Goal: Task Accomplishment & Management: Manage account settings

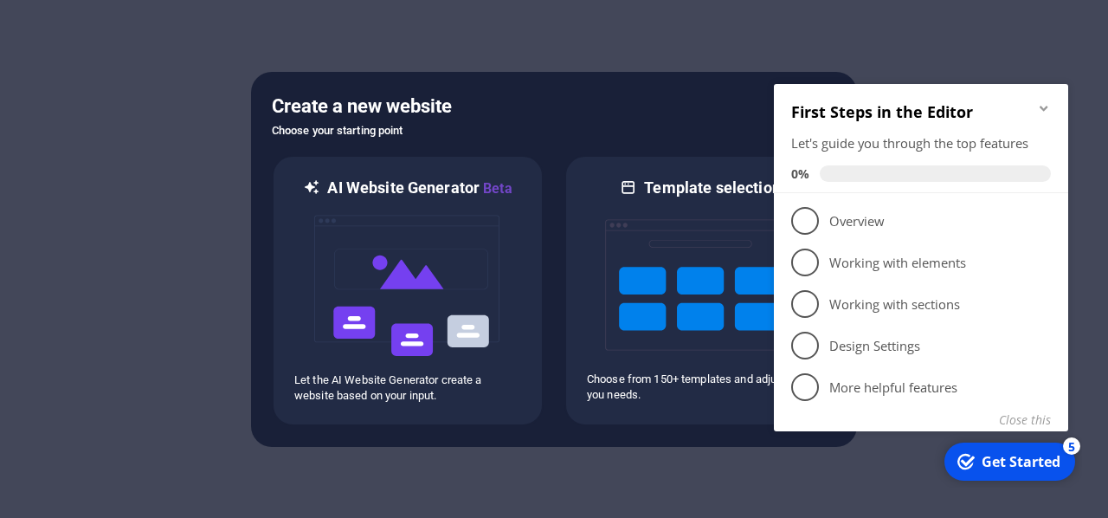
click at [1040, 104] on icon "Minimize checklist" at bounding box center [1044, 108] width 14 height 14
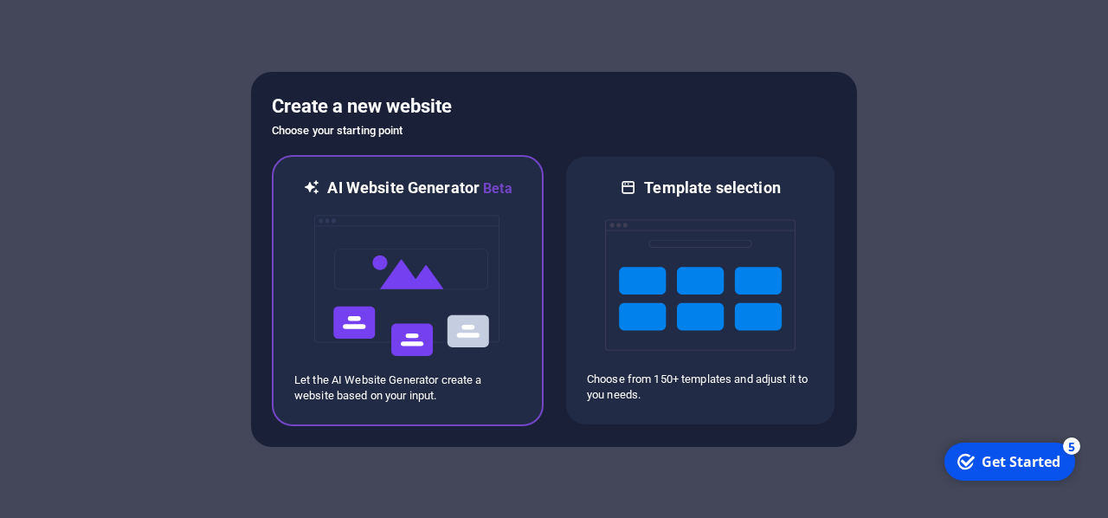
click at [443, 273] on img at bounding box center [408, 285] width 190 height 173
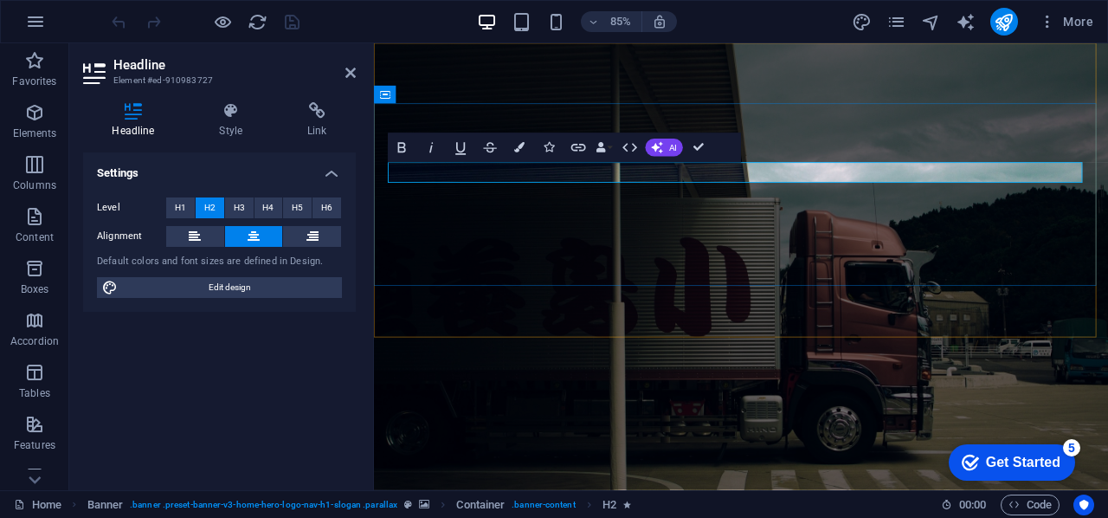
click at [823, 338] on figure at bounding box center [806, 305] width 864 height 525
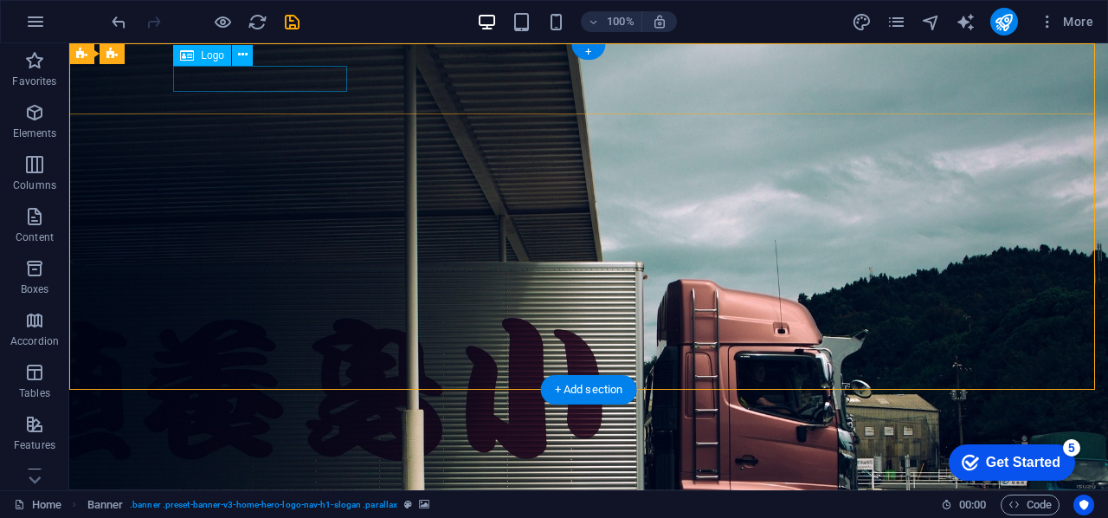
click at [326, 479] on div "Best Air Services" at bounding box center [588, 492] width 817 height 26
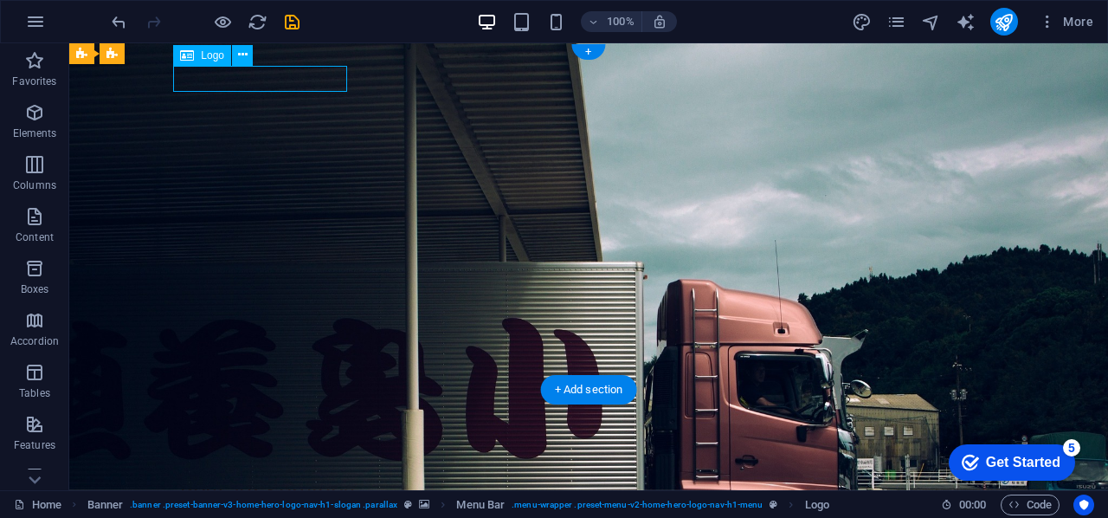
click at [313, 479] on div "Best Air Services" at bounding box center [588, 492] width 817 height 26
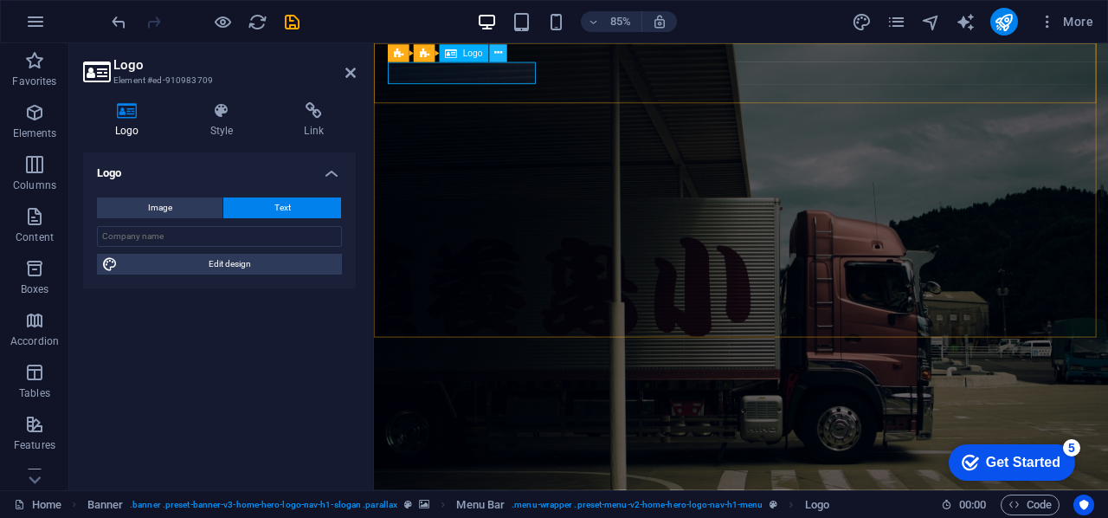
click at [497, 46] on icon at bounding box center [498, 54] width 8 height 16
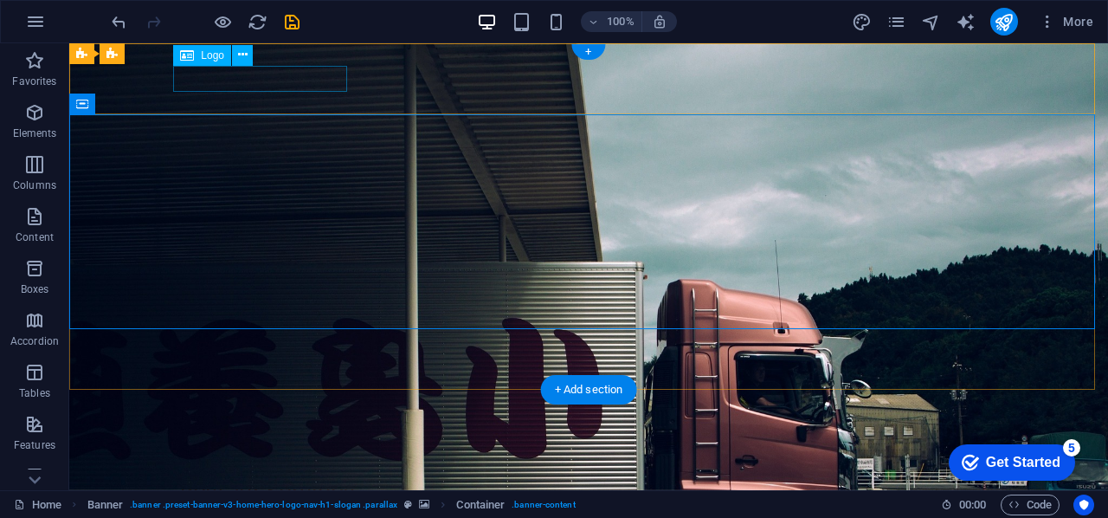
click at [296, 479] on div "Best Air Services" at bounding box center [588, 492] width 817 height 26
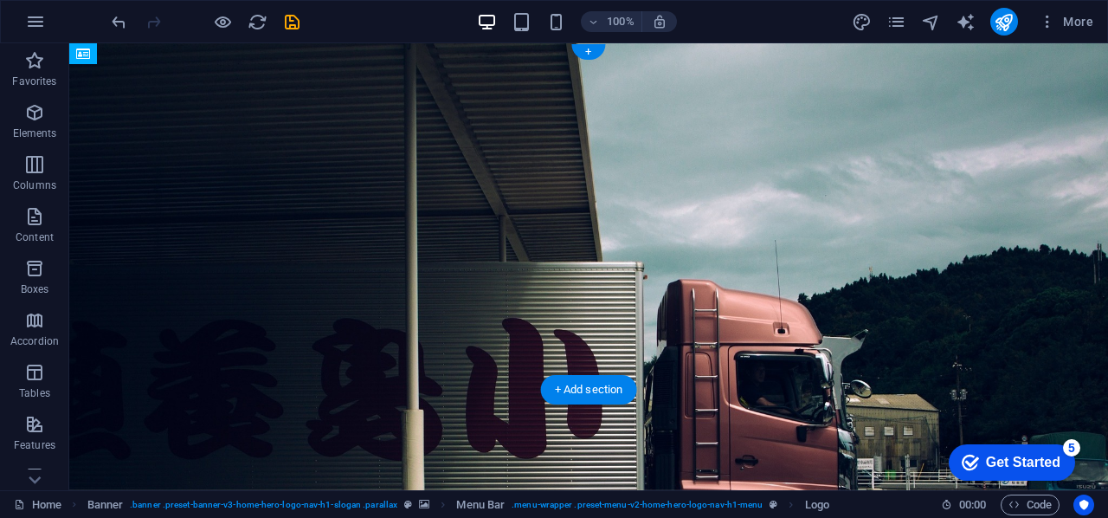
drag, startPoint x: 332, startPoint y: 80, endPoint x: 378, endPoint y: 94, distance: 48.2
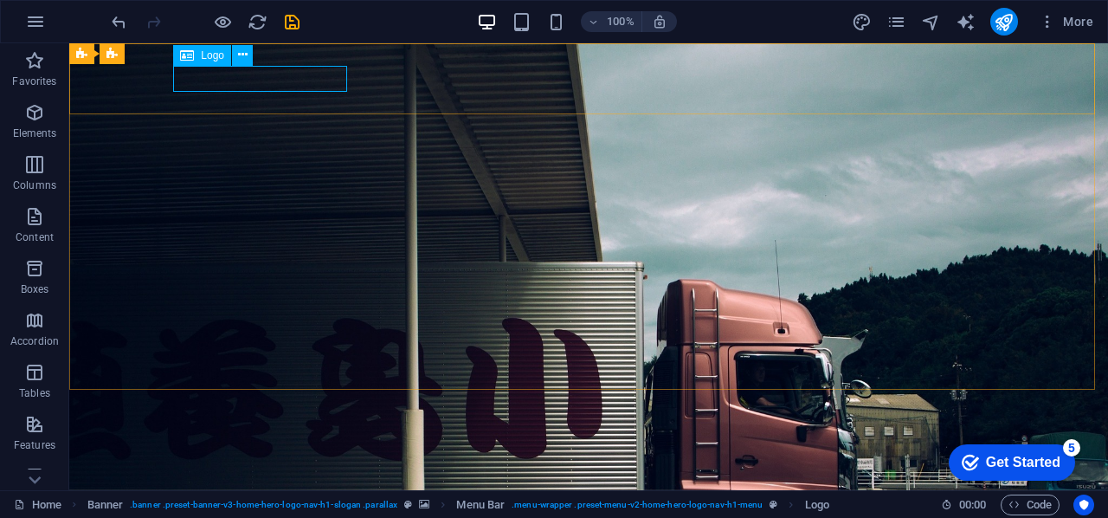
click at [201, 55] on span "Logo" at bounding box center [212, 55] width 23 height 10
click at [196, 56] on div "Logo" at bounding box center [202, 55] width 58 height 21
click at [246, 58] on icon at bounding box center [243, 55] width 10 height 18
click at [216, 64] on div "Logo" at bounding box center [202, 55] width 58 height 21
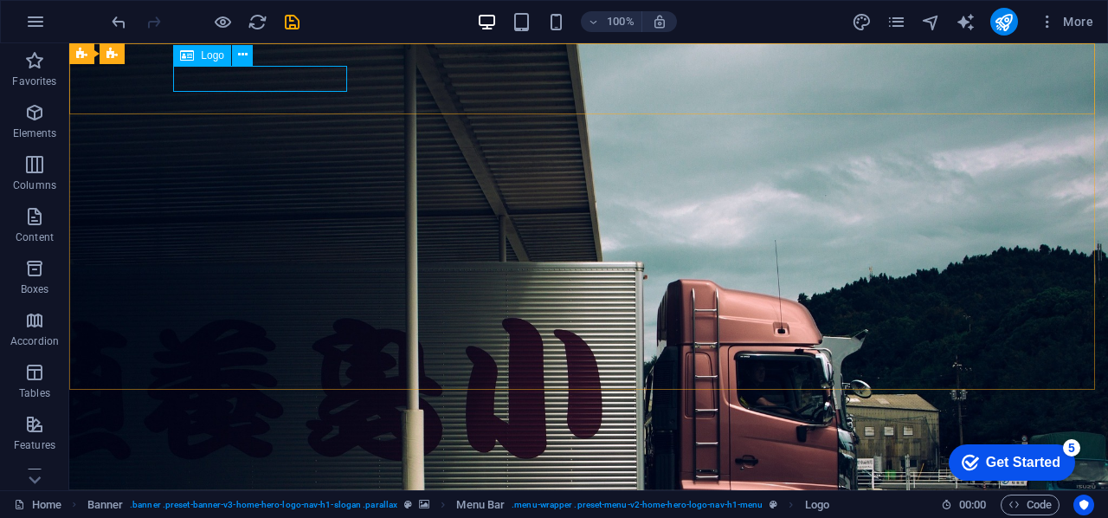
click at [197, 58] on div "Logo" at bounding box center [202, 55] width 58 height 21
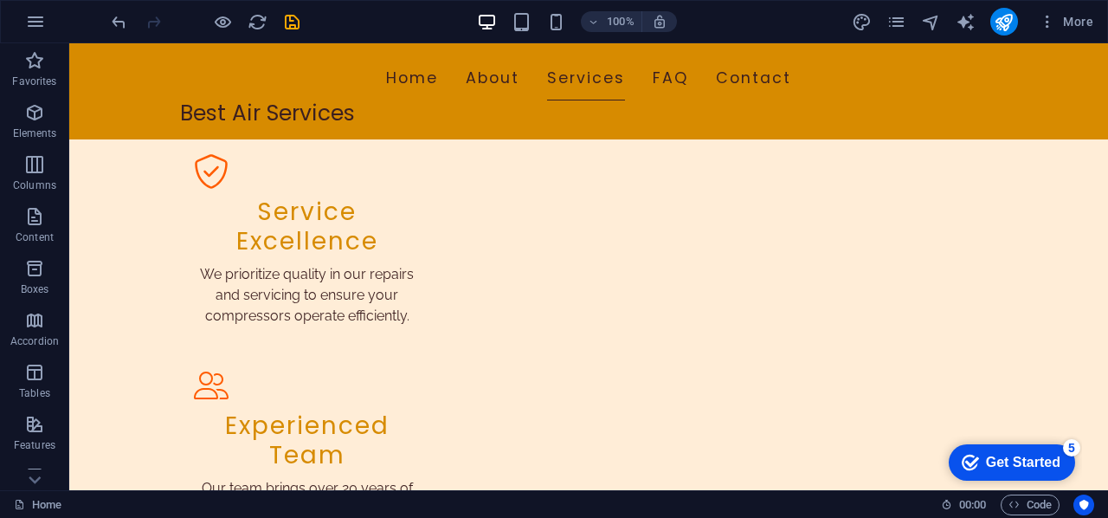
scroll to position [1080, 0]
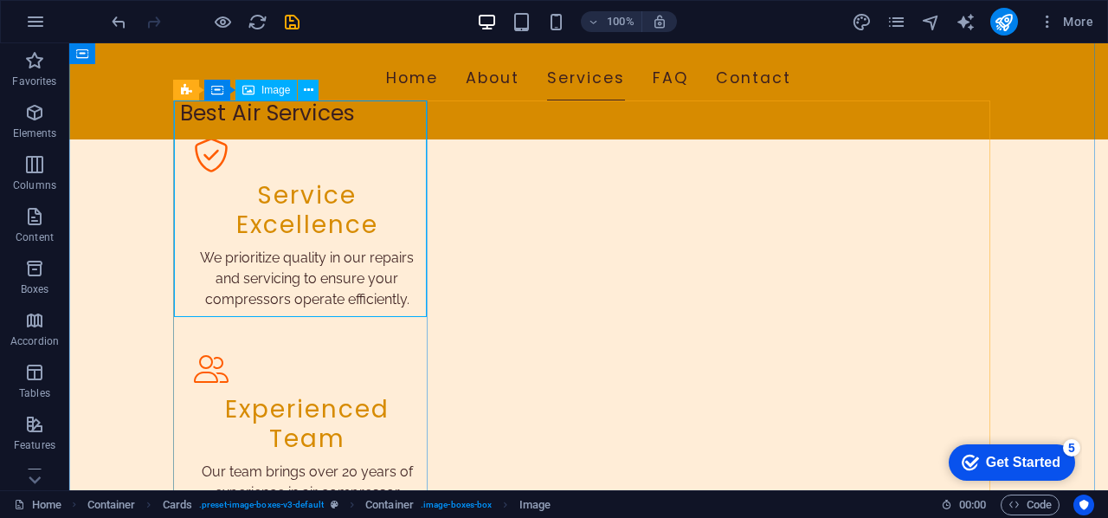
select select "vw"
select select "px"
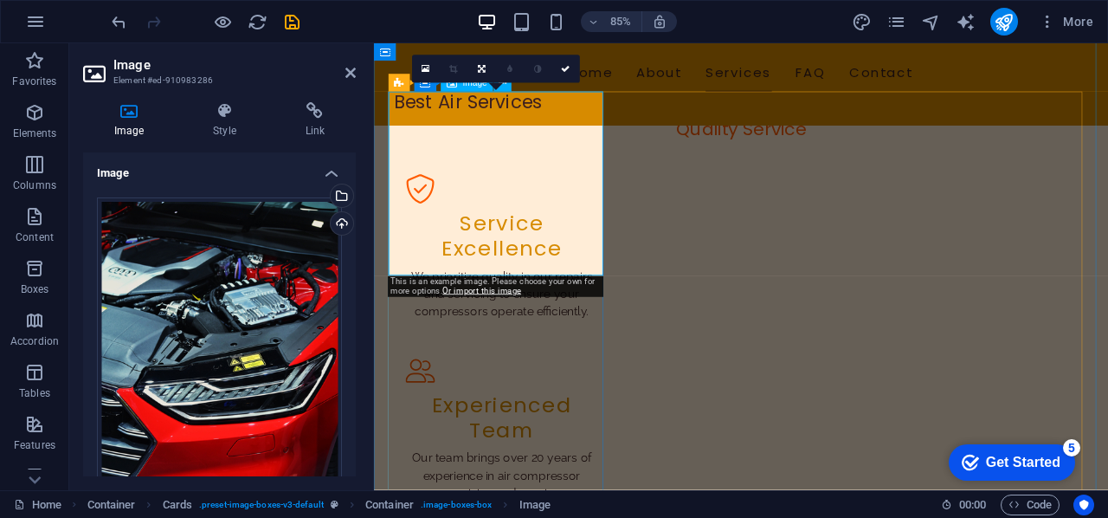
click at [343, 221] on div "Upload" at bounding box center [340, 225] width 26 height 26
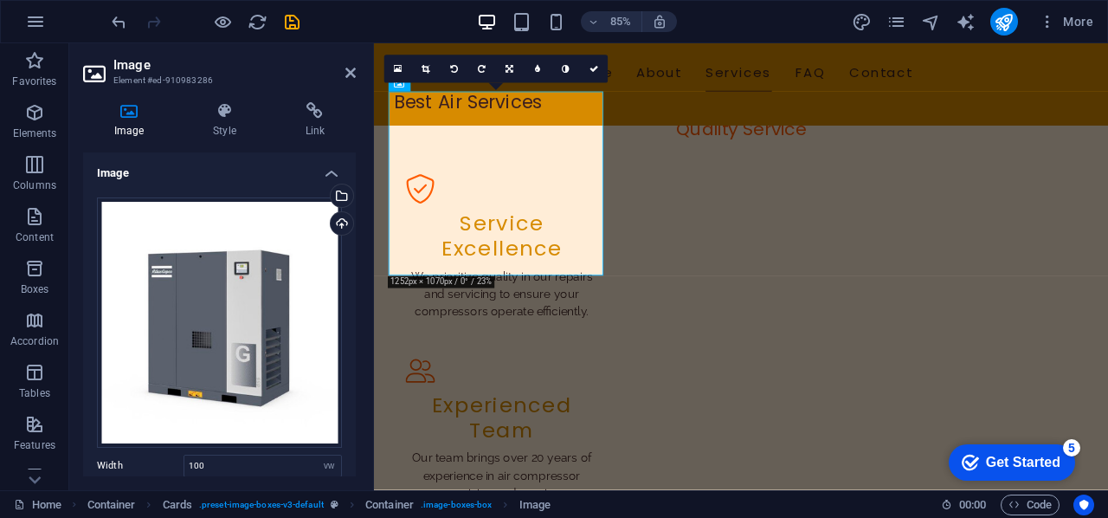
drag, startPoint x: 357, startPoint y: 243, endPoint x: 355, endPoint y: 295, distance: 52.0
click at [355, 295] on div "Image Style Link Image Drag files here, click to choose files or select files f…" at bounding box center [219, 289] width 300 height 402
click at [351, 70] on icon at bounding box center [350, 73] width 10 height 14
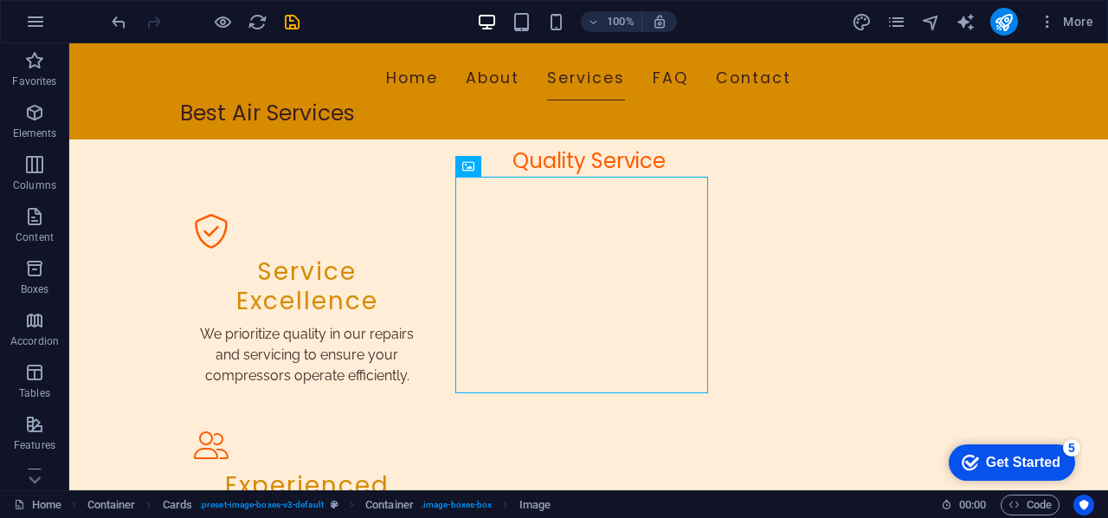
scroll to position [1015, 0]
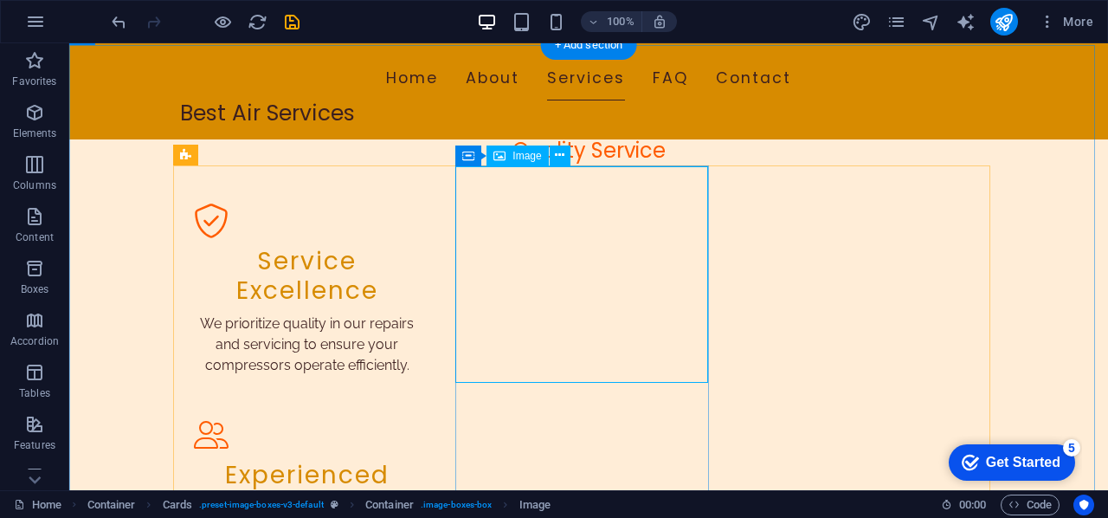
select select "vw"
select select "px"
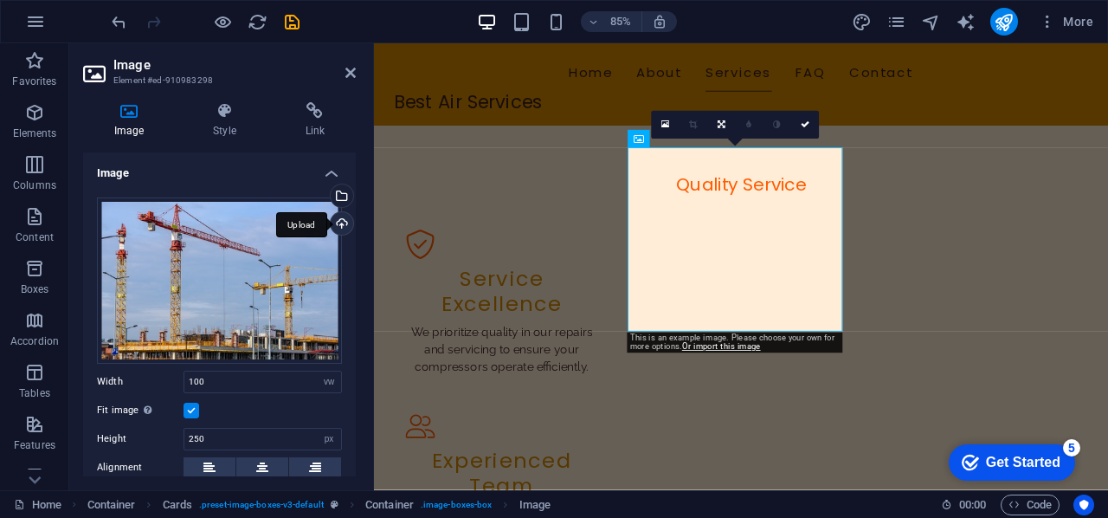
click at [344, 219] on div "Upload" at bounding box center [340, 225] width 26 height 26
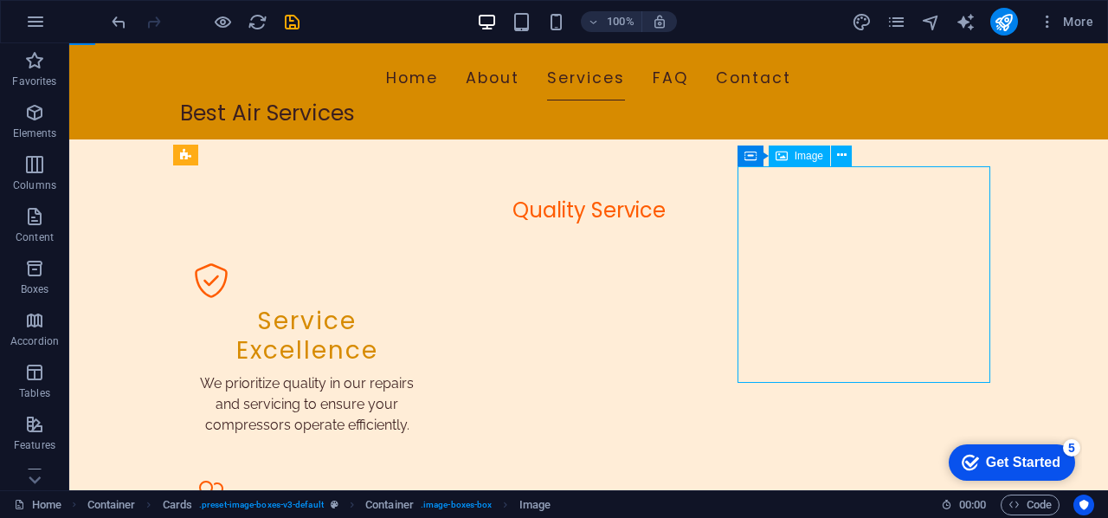
select select "vw"
select select "px"
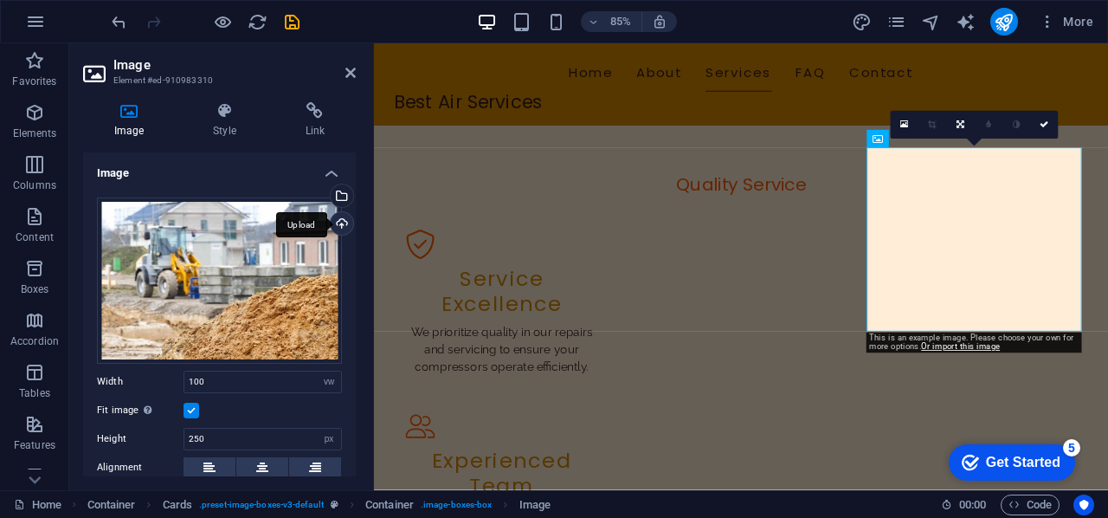
click at [344, 219] on div "Upload" at bounding box center [340, 225] width 26 height 26
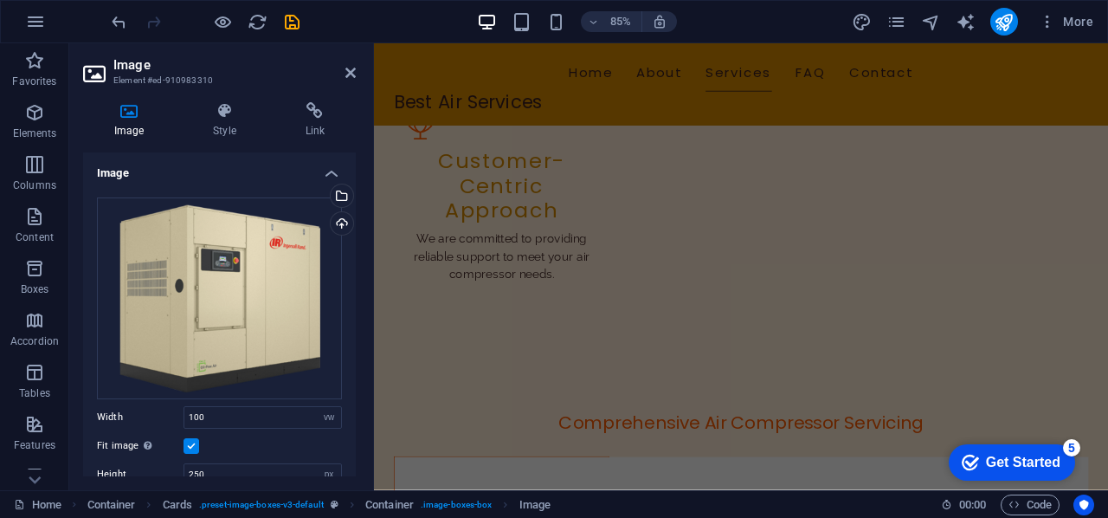
scroll to position [1600, 0]
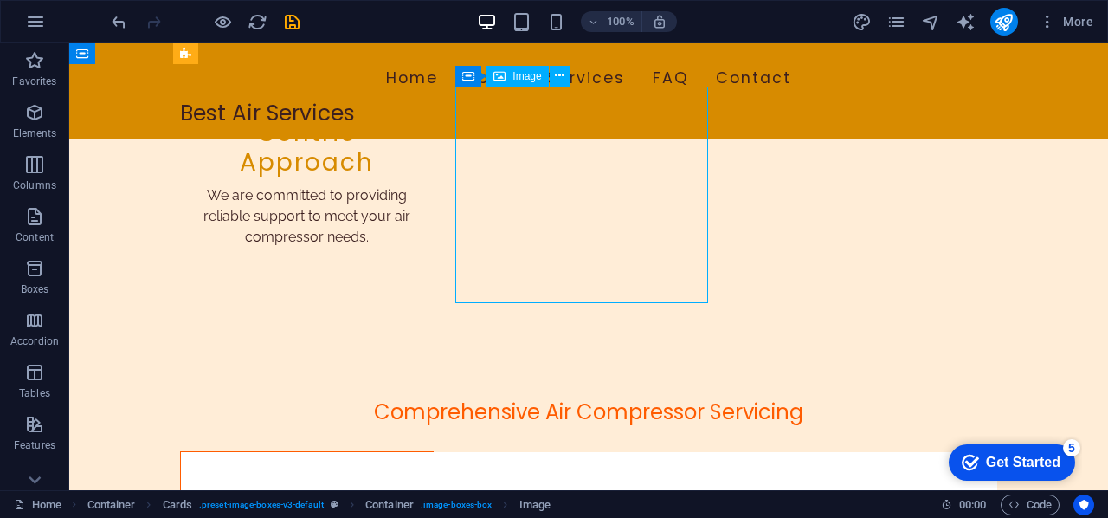
select select "vw"
select select "px"
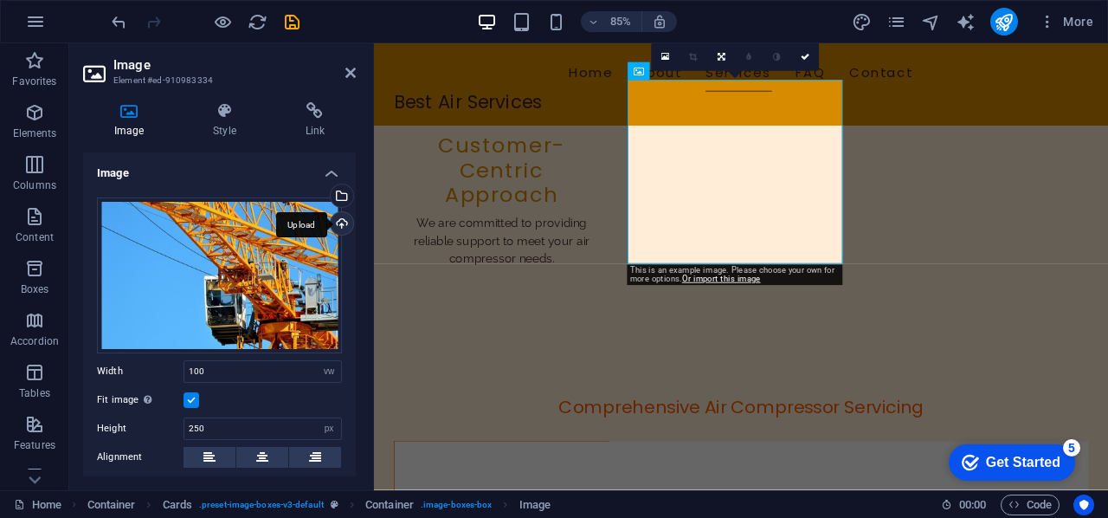
click at [334, 222] on div "Upload" at bounding box center [340, 225] width 26 height 26
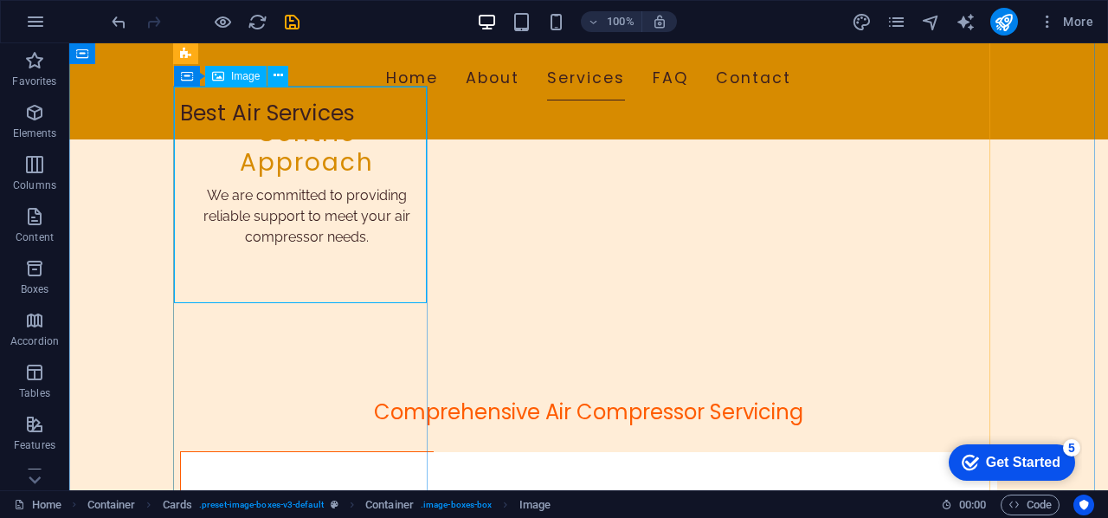
select select "vw"
select select "px"
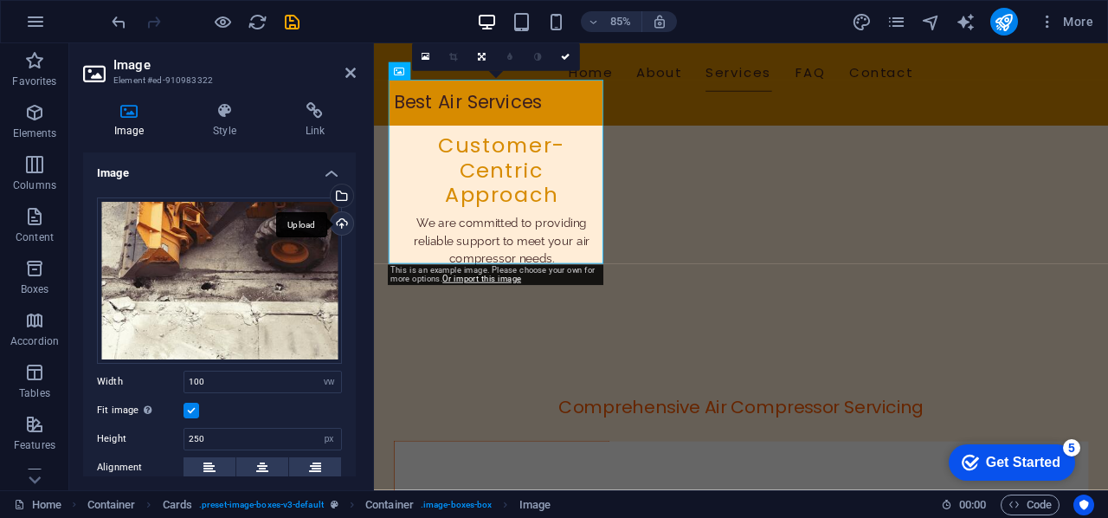
click at [342, 219] on div "Upload" at bounding box center [340, 225] width 26 height 26
click at [338, 221] on div "Upload" at bounding box center [340, 225] width 26 height 26
click at [339, 219] on div "Upload" at bounding box center [340, 225] width 26 height 26
drag, startPoint x: 50, startPoint y: 223, endPoint x: 365, endPoint y: 229, distance: 315.2
click at [365, 229] on div "Image Style Link Image Drag files here, click to choose files or select files f…" at bounding box center [219, 289] width 300 height 402
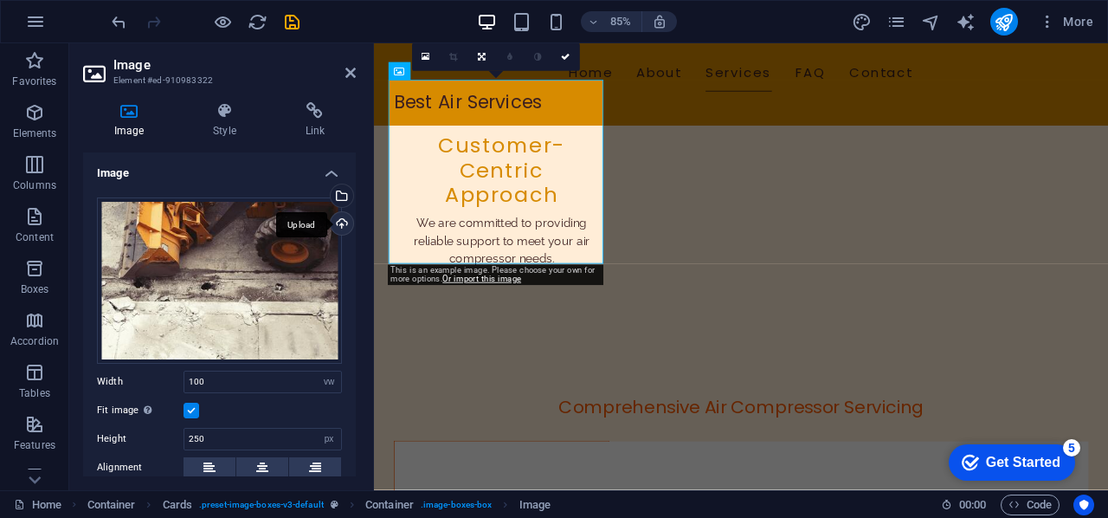
click at [338, 219] on div "Upload" at bounding box center [340, 225] width 26 height 26
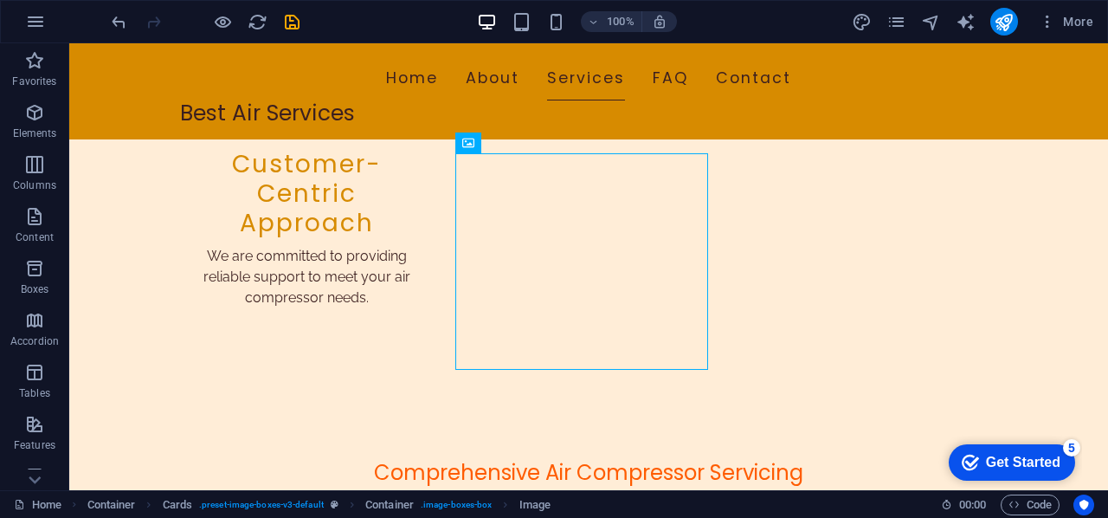
scroll to position [1544, 0]
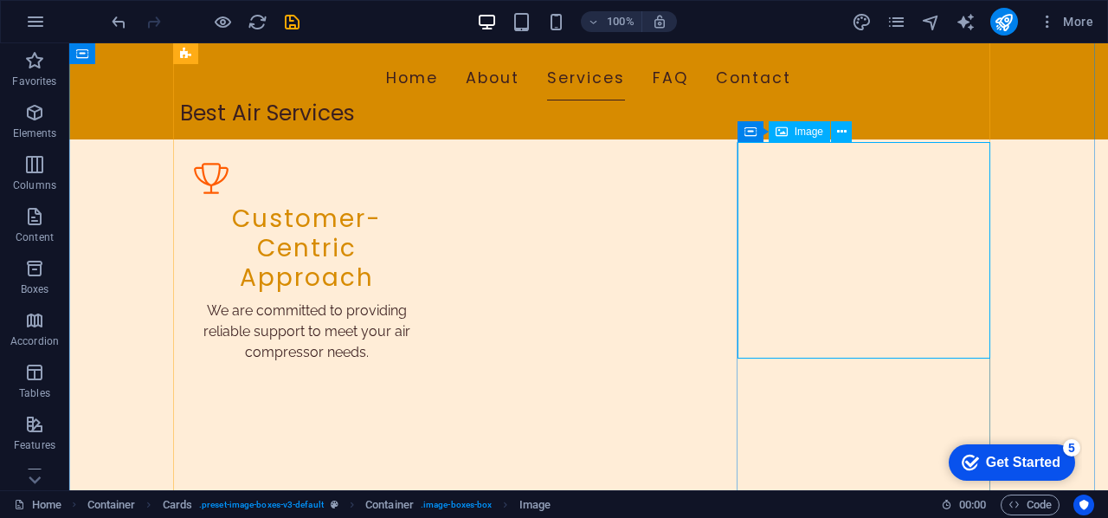
select select "vw"
select select "px"
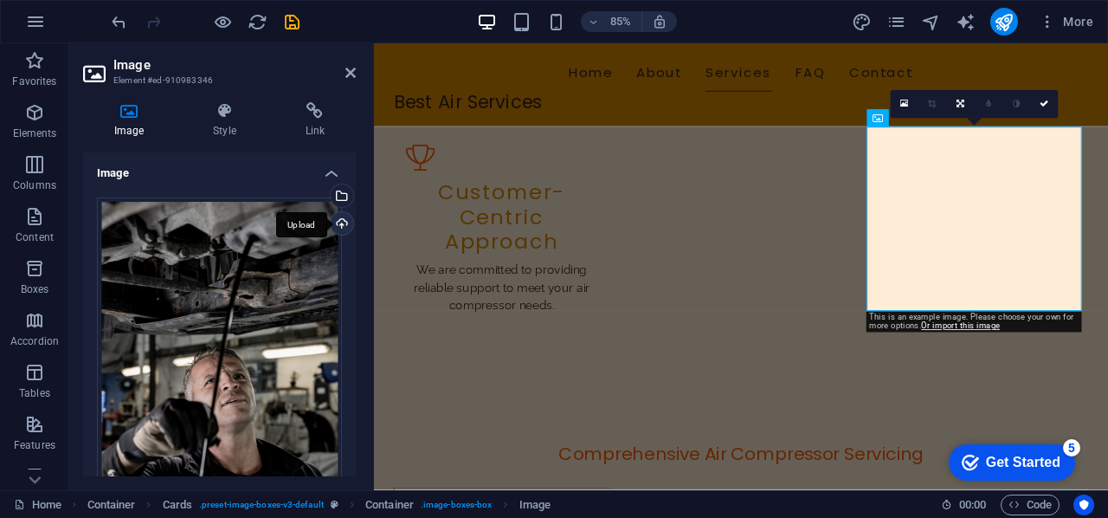
click at [338, 219] on div "Upload" at bounding box center [340, 225] width 26 height 26
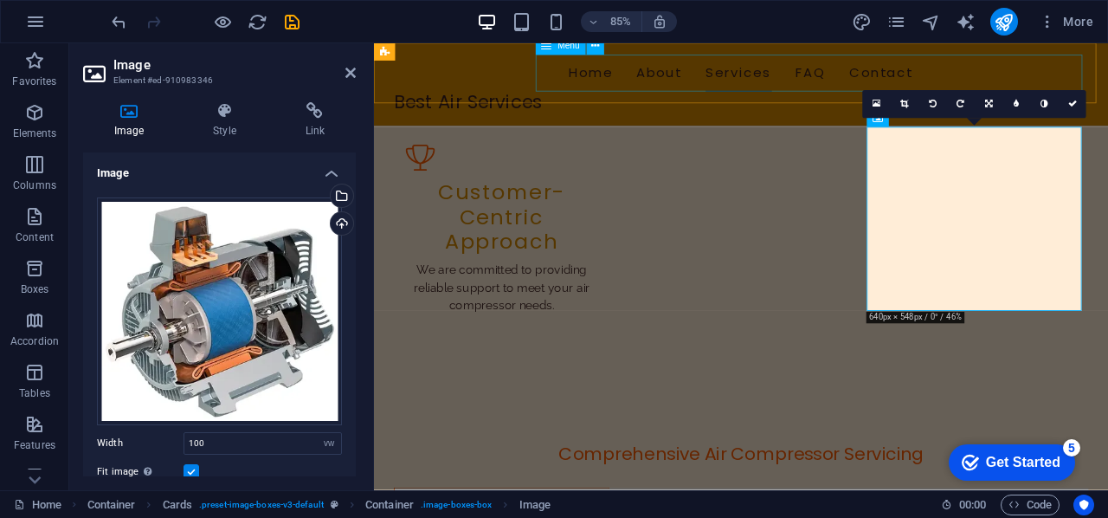
click at [630, 93] on nav "Home About Services FAQ Contact" at bounding box center [805, 78] width 817 height 43
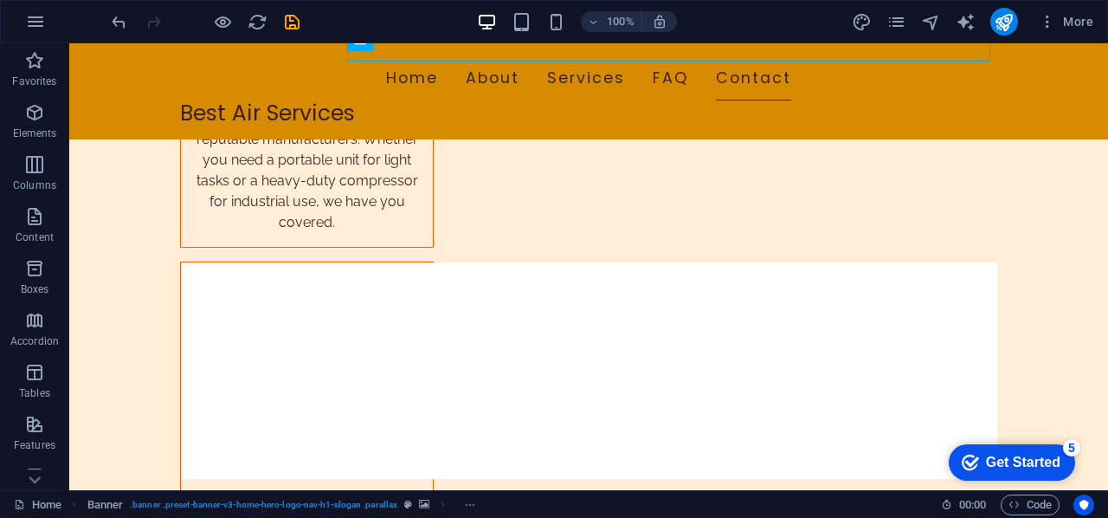
scroll to position [3482, 0]
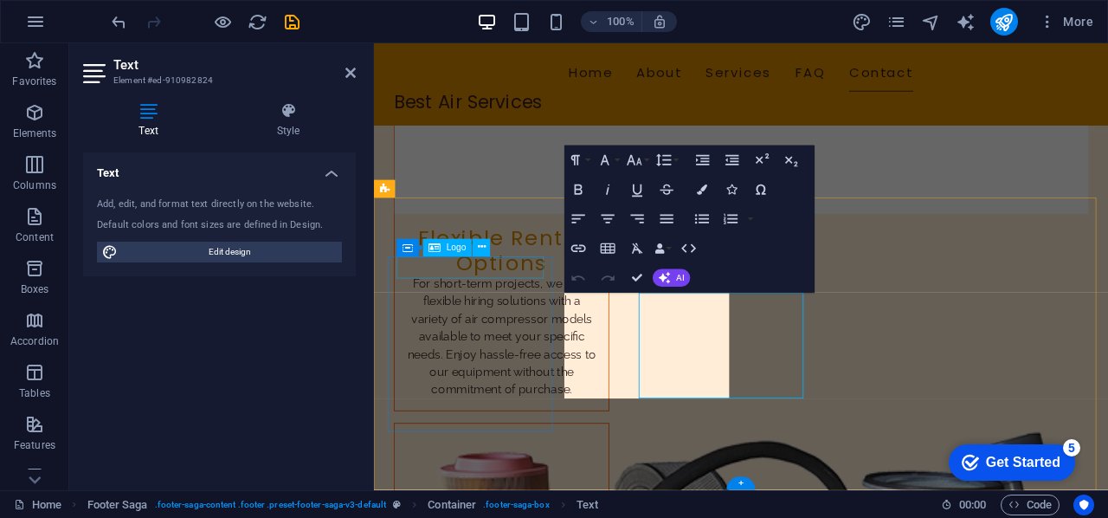
scroll to position [3402, 0]
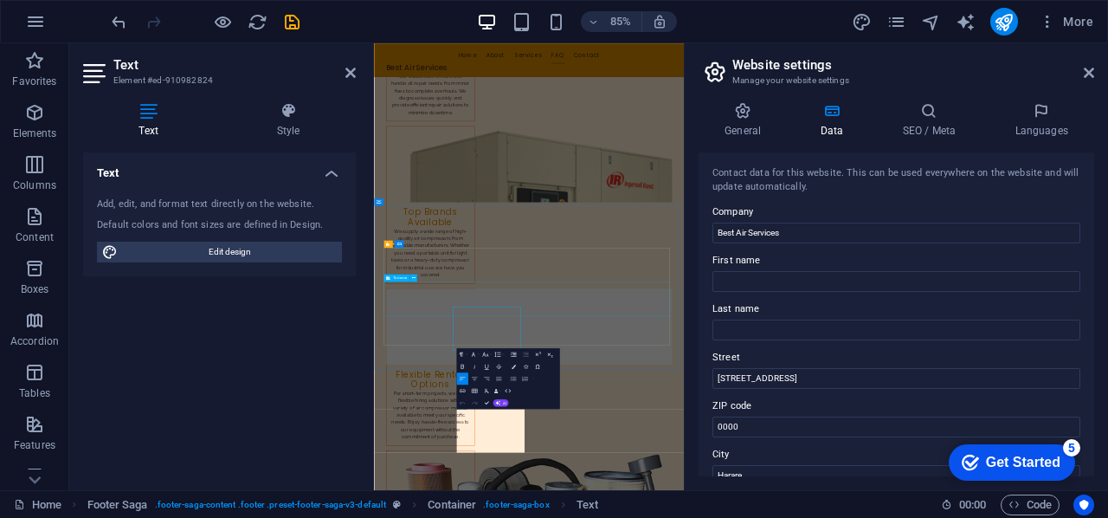
scroll to position [2943, 0]
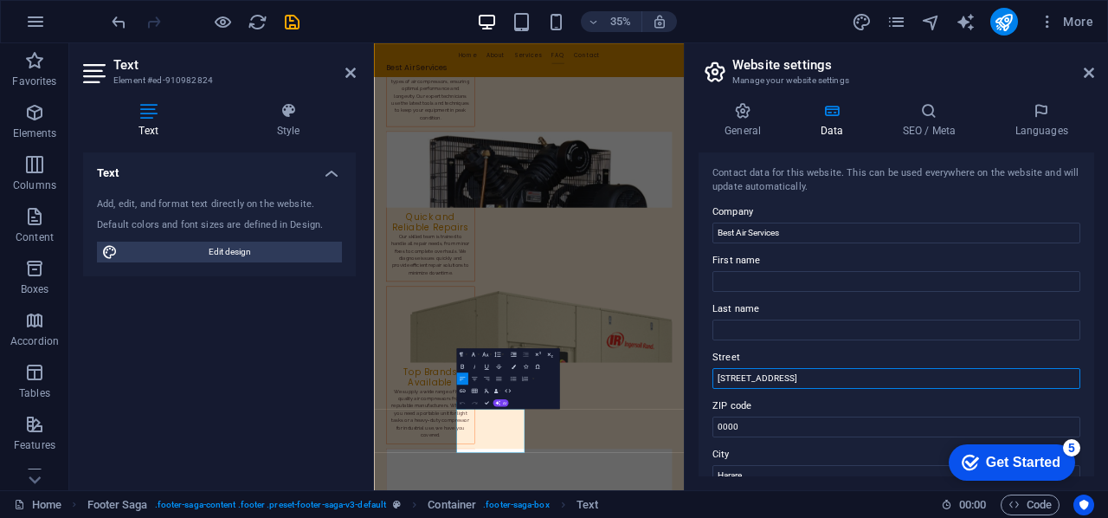
click at [802, 378] on input "[STREET_ADDRESS]" at bounding box center [896, 378] width 368 height 21
click at [796, 375] on input "[STREET_ADDRESS][PERSON_NAME]" at bounding box center [896, 378] width 368 height 21
type input "[STREET_ADDRESS][PERSON_NAME]"
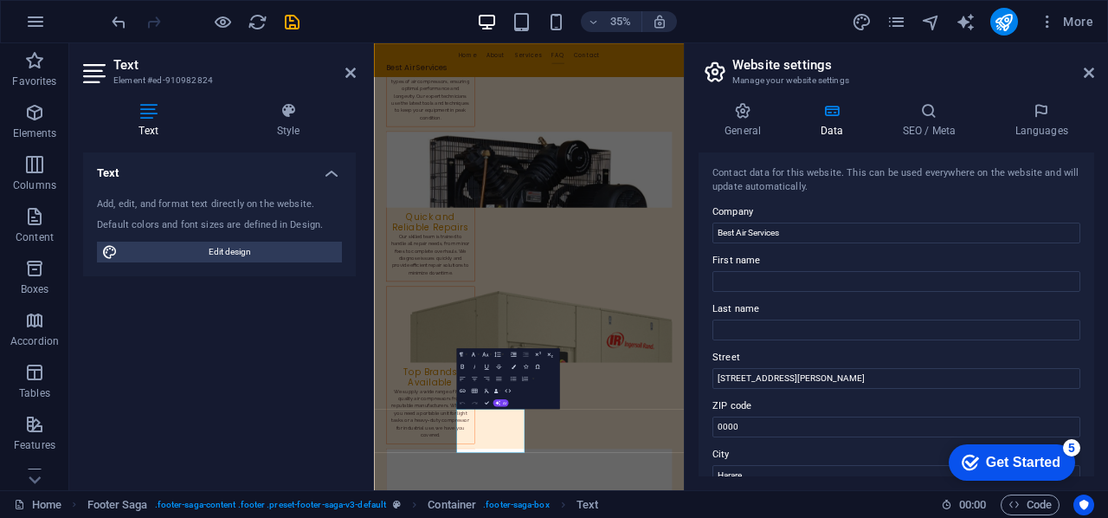
drag, startPoint x: 1094, startPoint y: 219, endPoint x: 1094, endPoint y: 233, distance: 13.9
click at [1094, 233] on div "General Data SEO / Meta Languages Website name [DOMAIN_NAME] Logo Drag files he…" at bounding box center [896, 289] width 423 height 402
drag, startPoint x: 1094, startPoint y: 233, endPoint x: 1093, endPoint y: 278, distance: 45.0
click at [1093, 278] on div "General Data SEO / Meta Languages Website name [DOMAIN_NAME] Logo Drag files he…" at bounding box center [896, 289] width 423 height 402
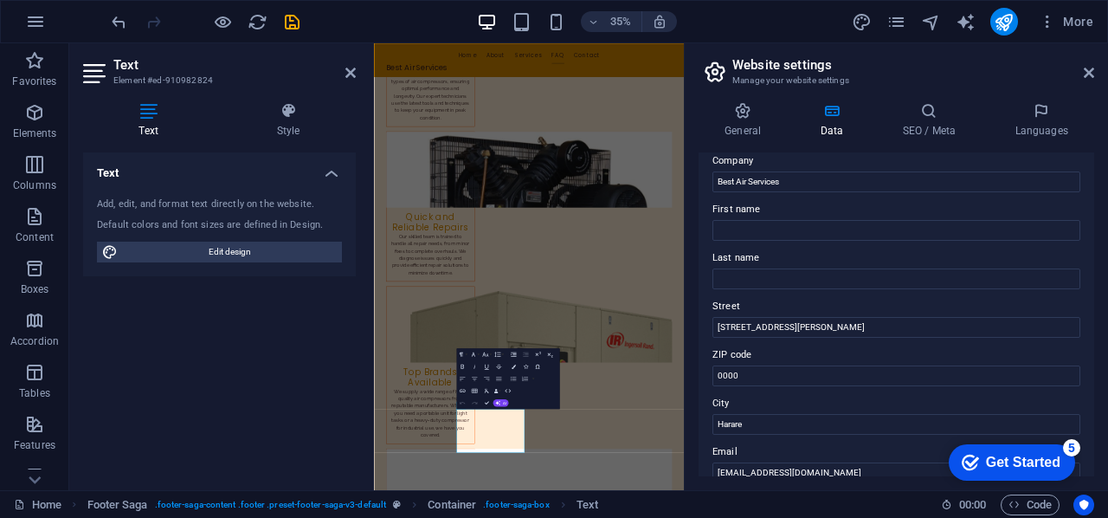
scroll to position [335, 0]
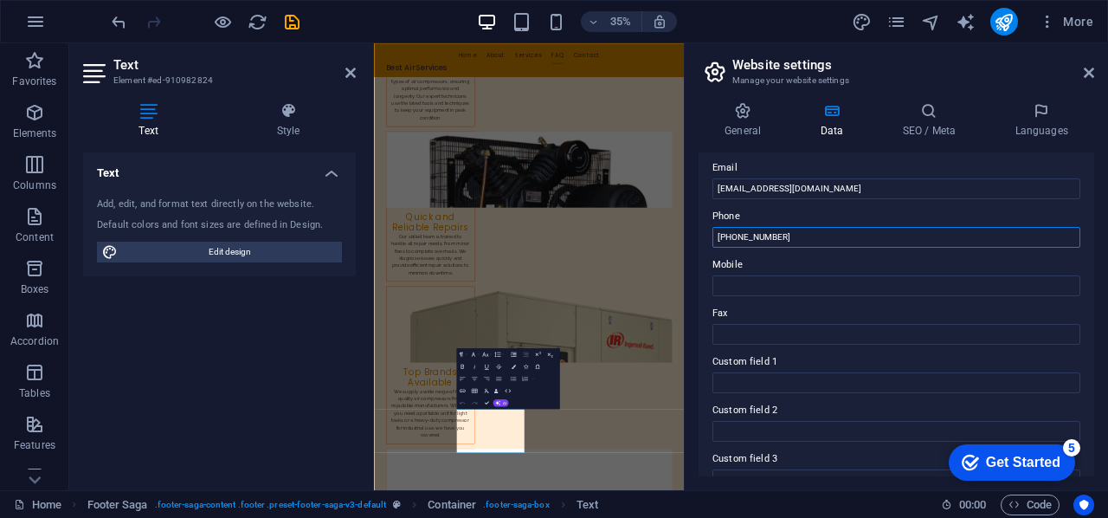
click at [818, 236] on input "[PHONE_NUMBER]" at bounding box center [896, 237] width 368 height 21
type input "[PHONE_NUMBER]"
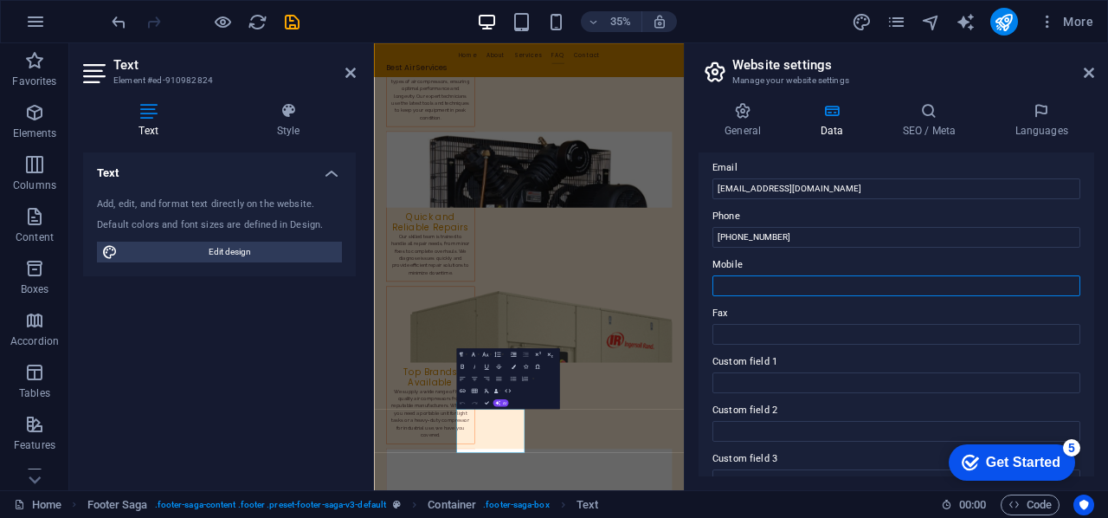
click at [786, 290] on input "Mobile" at bounding box center [896, 285] width 368 height 21
type input "0775132162"
type input "Claudious"
type input "Maputsa"
click at [724, 286] on input "0775132162" at bounding box center [896, 285] width 368 height 21
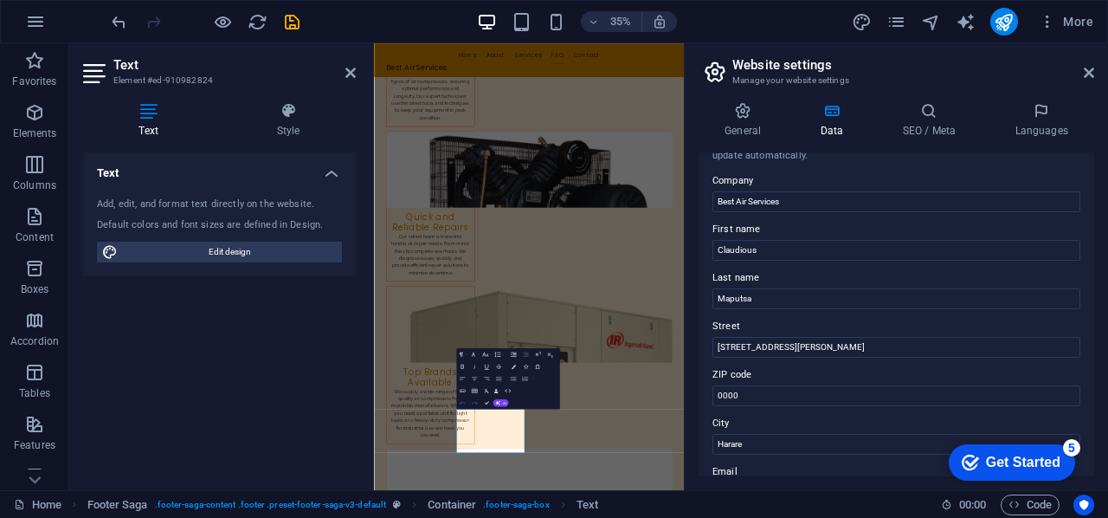
scroll to position [0, 0]
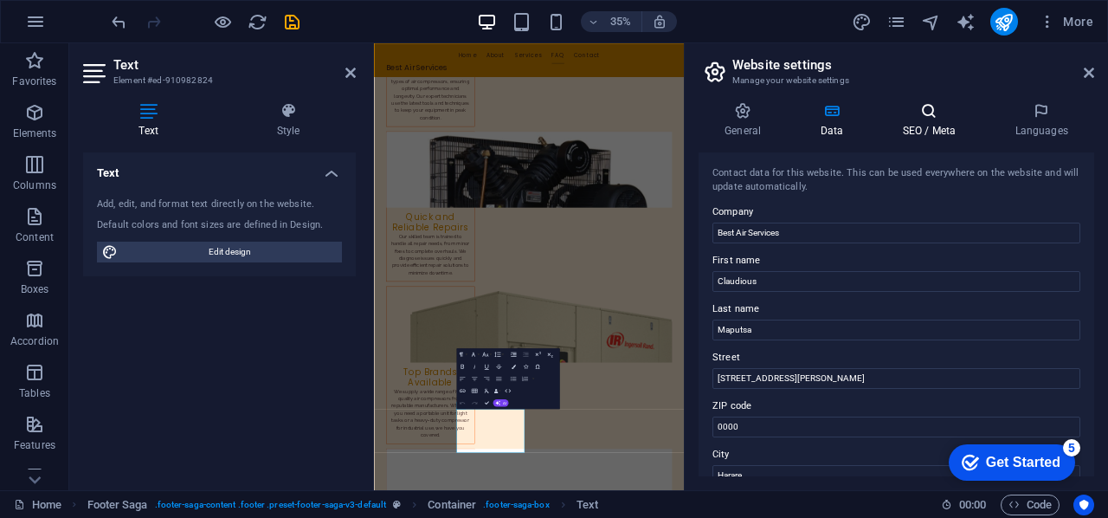
type input "[PHONE_NUMBER]"
click at [940, 119] on icon at bounding box center [929, 110] width 106 height 17
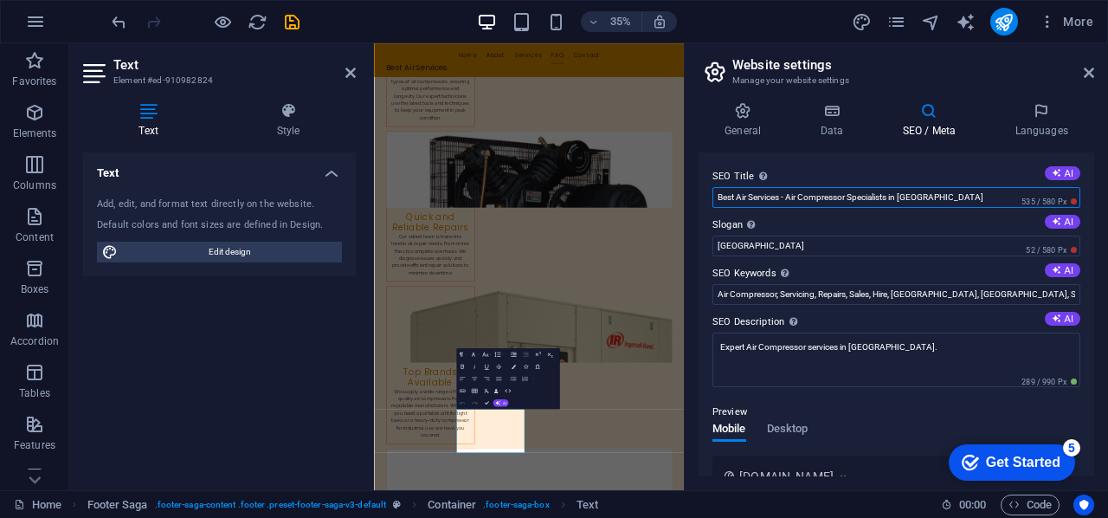
click at [980, 195] on input "Best Air Services - Air Compressor Specialists in [GEOGRAPHIC_DATA]" at bounding box center [896, 197] width 368 height 21
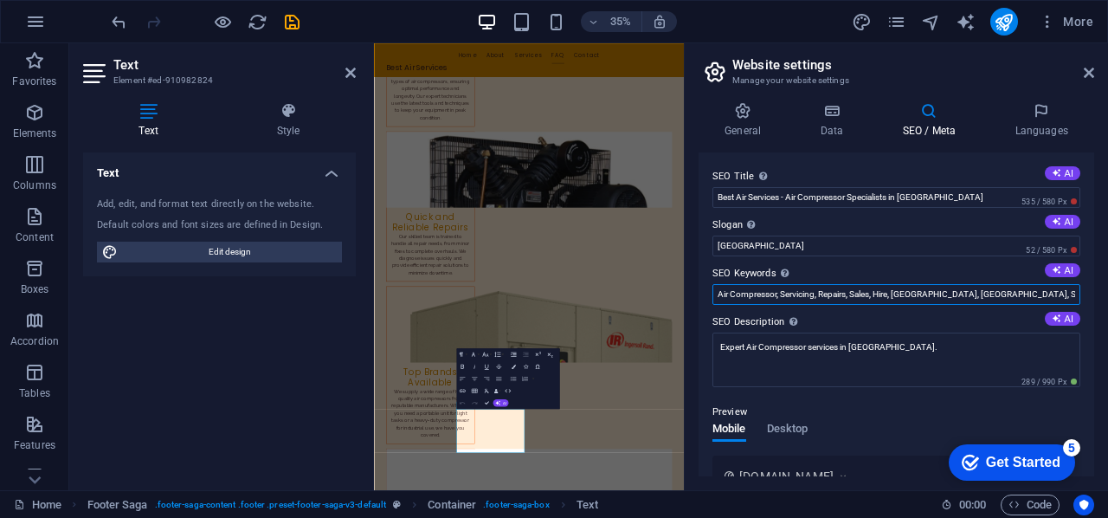
click at [1051, 290] on input "Air Compressor, Servicing, Repairs, Sales, Hire, [GEOGRAPHIC_DATA], [GEOGRAPHIC…" at bounding box center [896, 294] width 368 height 21
type input "Air Compressor, Servicing, Repairs, Sales, Hire, [GEOGRAPHIC_DATA], [GEOGRAPHIC…"
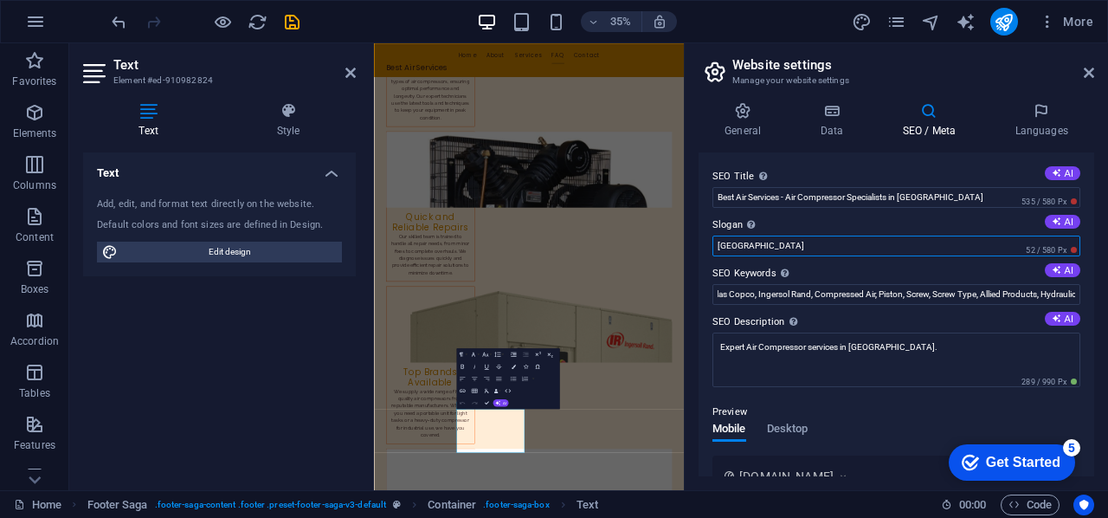
scroll to position [0, 0]
click at [888, 249] on input "[GEOGRAPHIC_DATA]" at bounding box center [896, 245] width 368 height 21
type input "B"
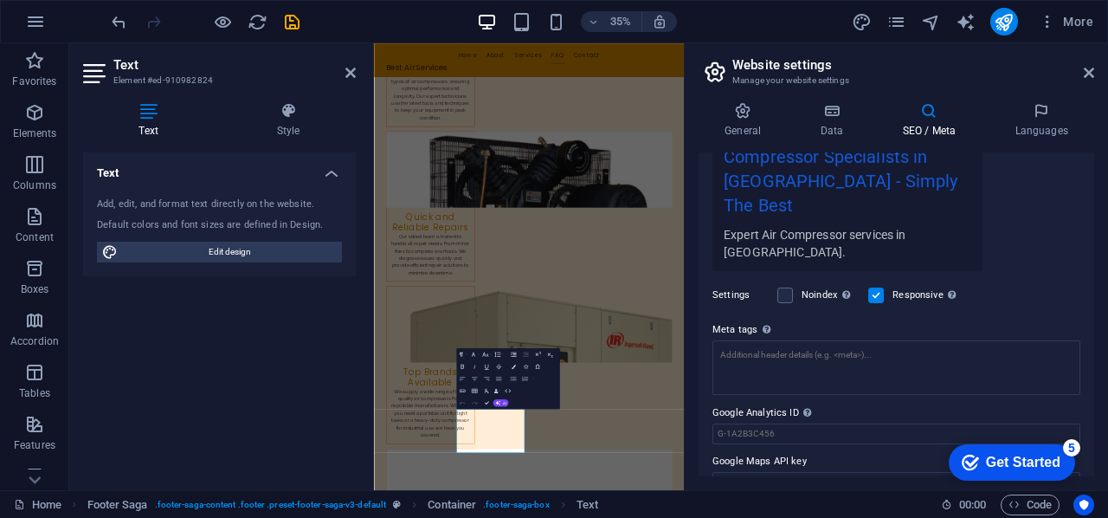
scroll to position [377, 0]
type input "Simply The Best"
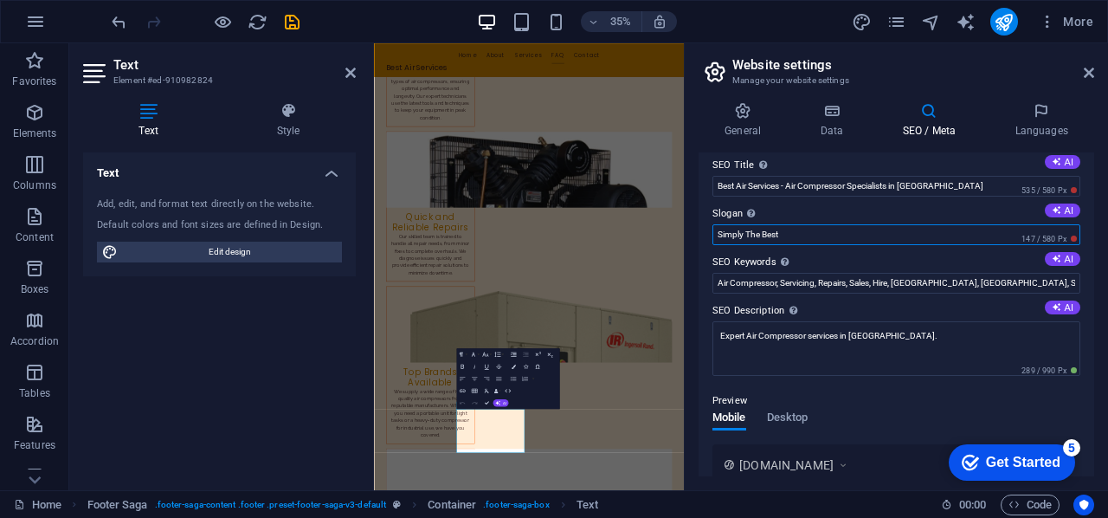
scroll to position [0, 0]
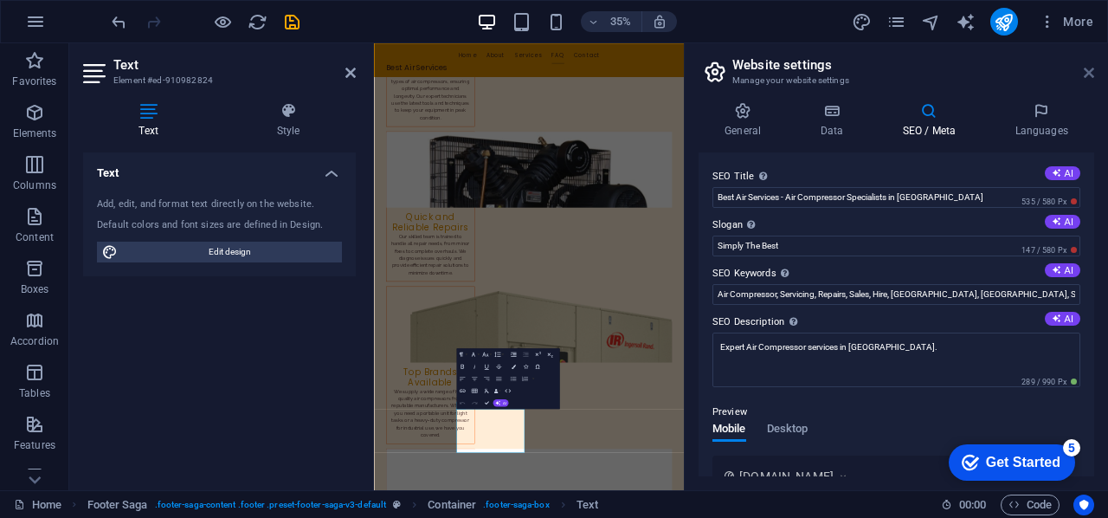
click at [1086, 68] on icon at bounding box center [1089, 73] width 10 height 14
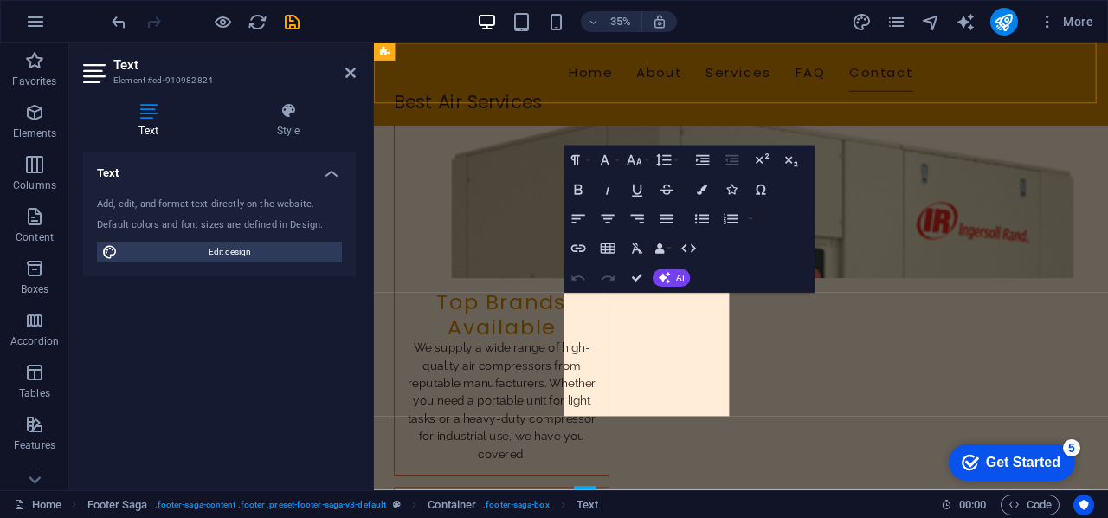
scroll to position [3402, 0]
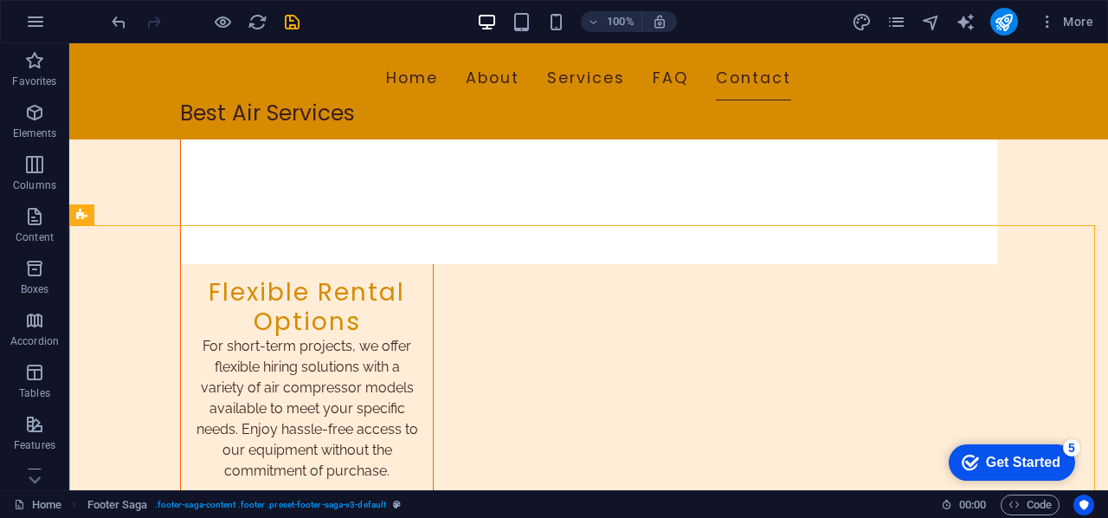
scroll to position [3482, 0]
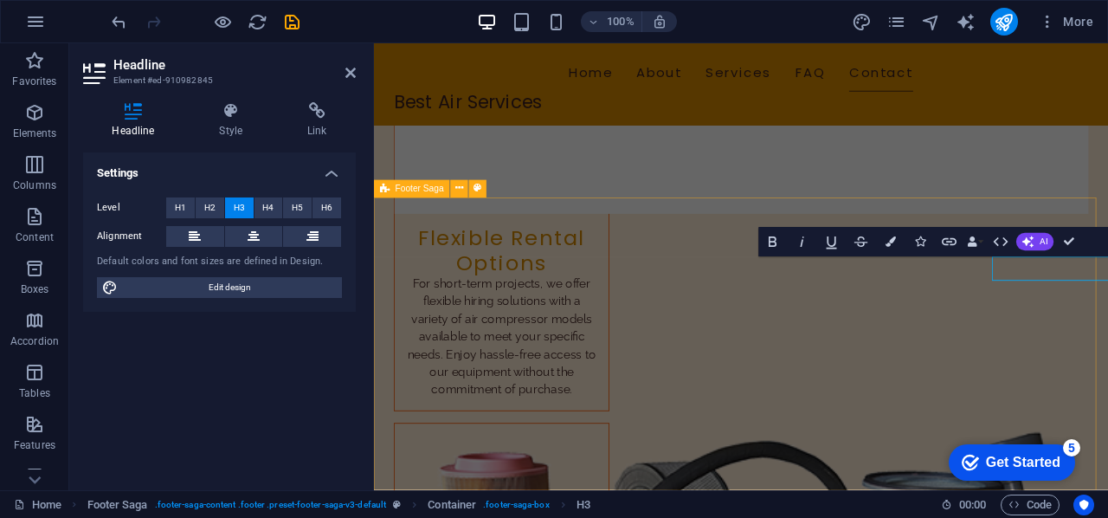
scroll to position [3402, 0]
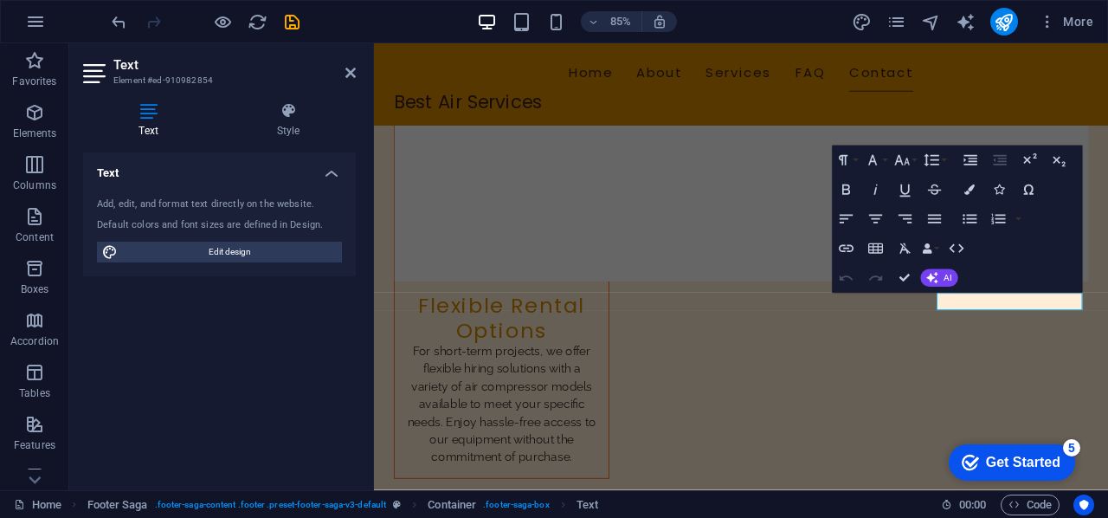
click at [872, 506] on div "Home Footer Saga . footer-saga-content .footer .preset-footer-saga-v3-default C…" at bounding box center [470, 504] width 913 height 21
click at [349, 71] on icon at bounding box center [350, 73] width 10 height 14
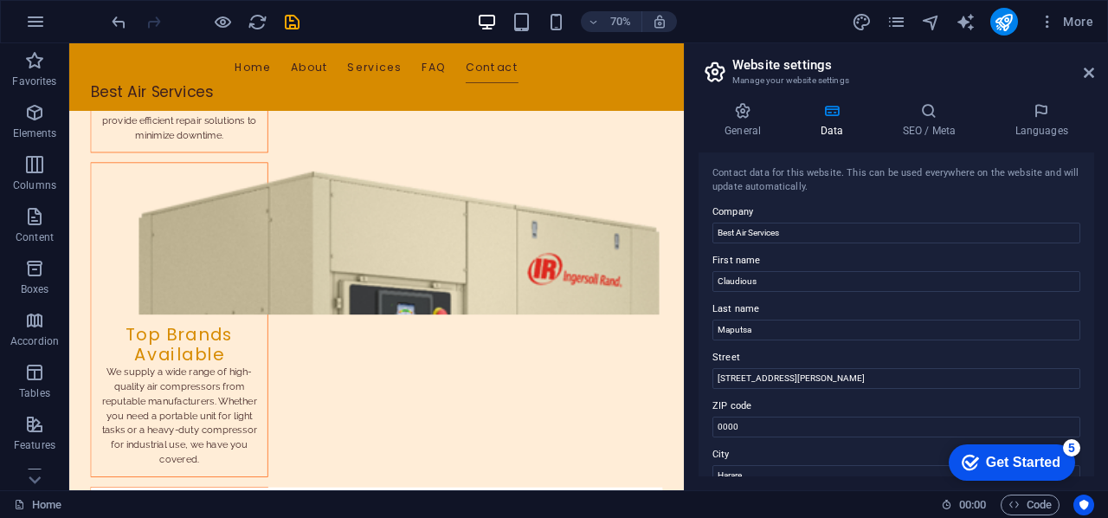
scroll to position [3290, 0]
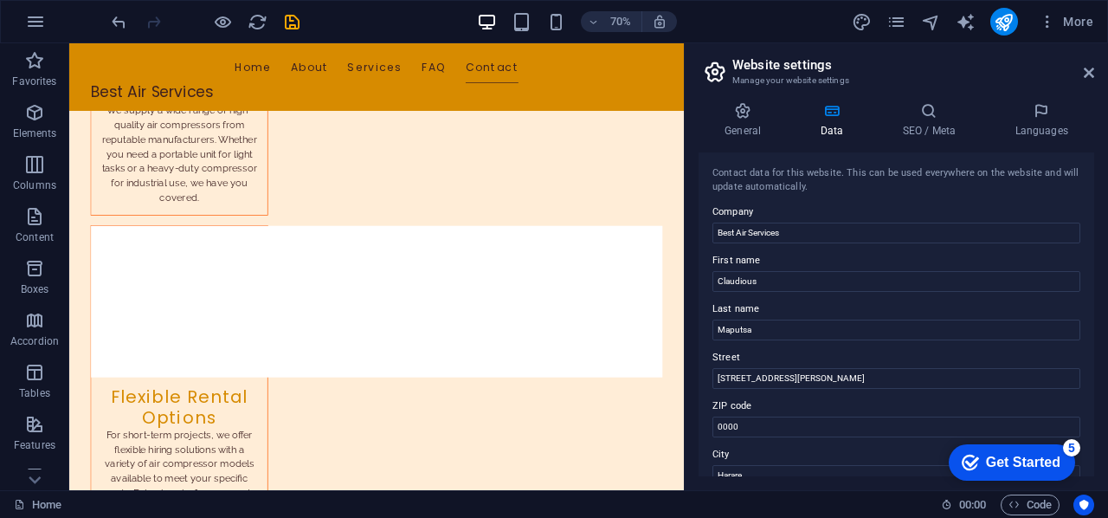
drag, startPoint x: 938, startPoint y: 114, endPoint x: 764, endPoint y: 546, distance: 465.7
click at [1084, 73] on icon at bounding box center [1089, 73] width 10 height 14
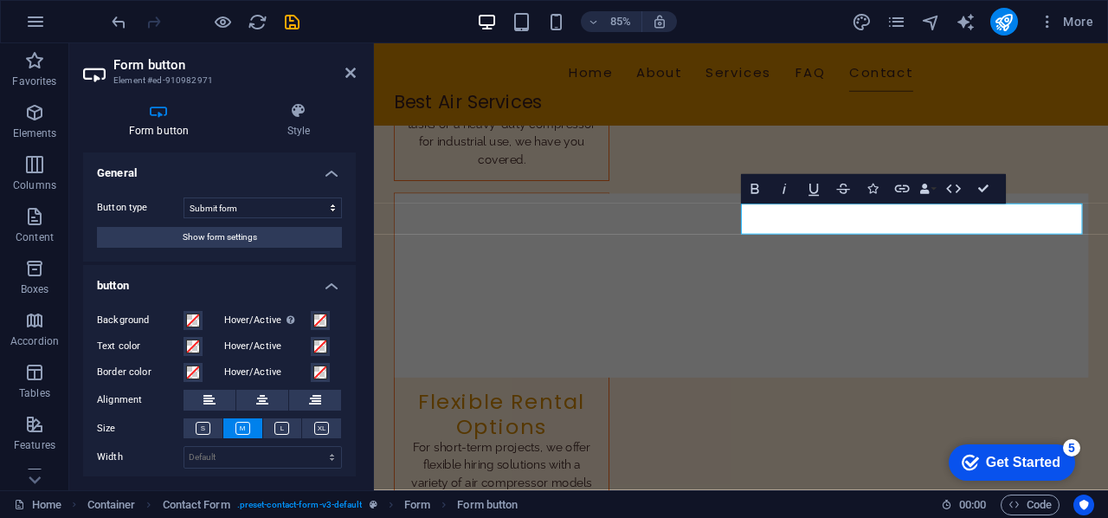
drag, startPoint x: 356, startPoint y: 212, endPoint x: 351, endPoint y: 254, distance: 41.9
click at [351, 254] on div "Form button Style General Button type Submit form Reset form No action Show for…" at bounding box center [219, 289] width 300 height 402
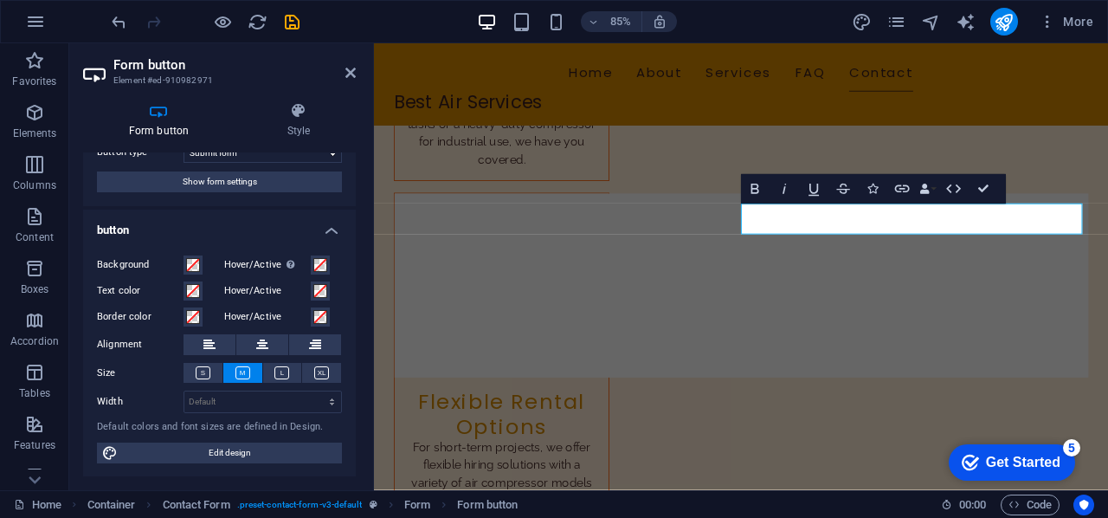
scroll to position [0, 0]
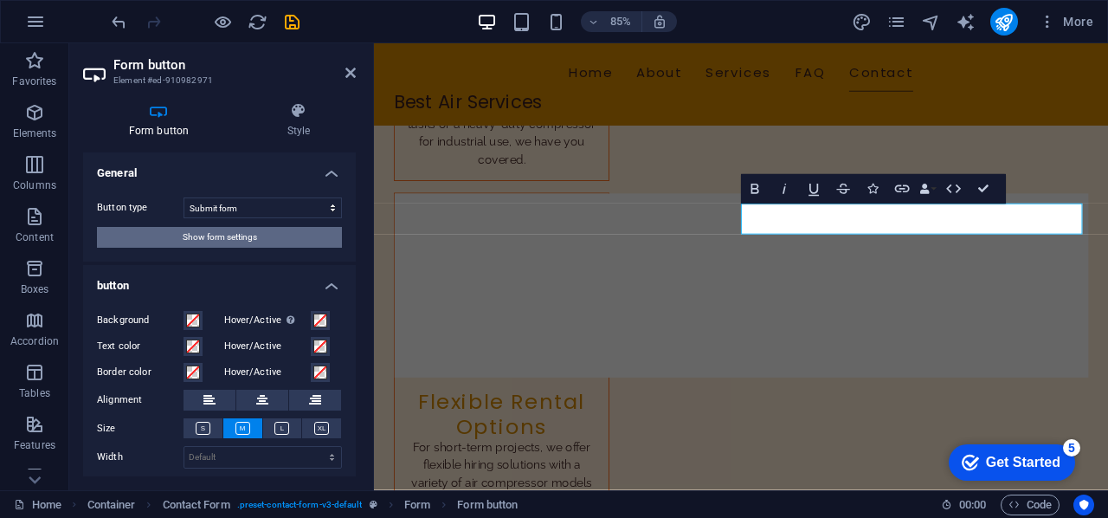
click at [229, 231] on span "Show form settings" at bounding box center [220, 237] width 74 height 21
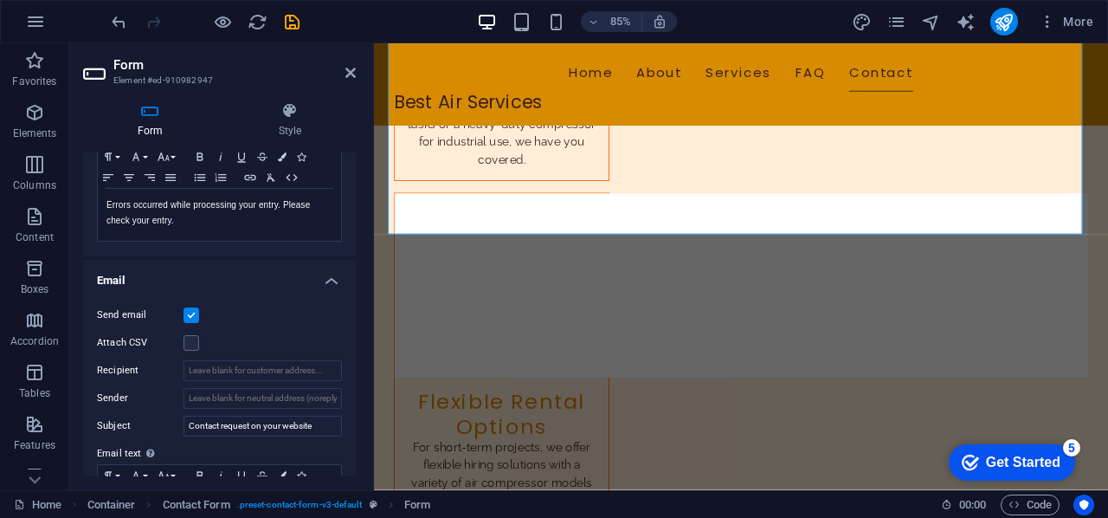
scroll to position [363, 0]
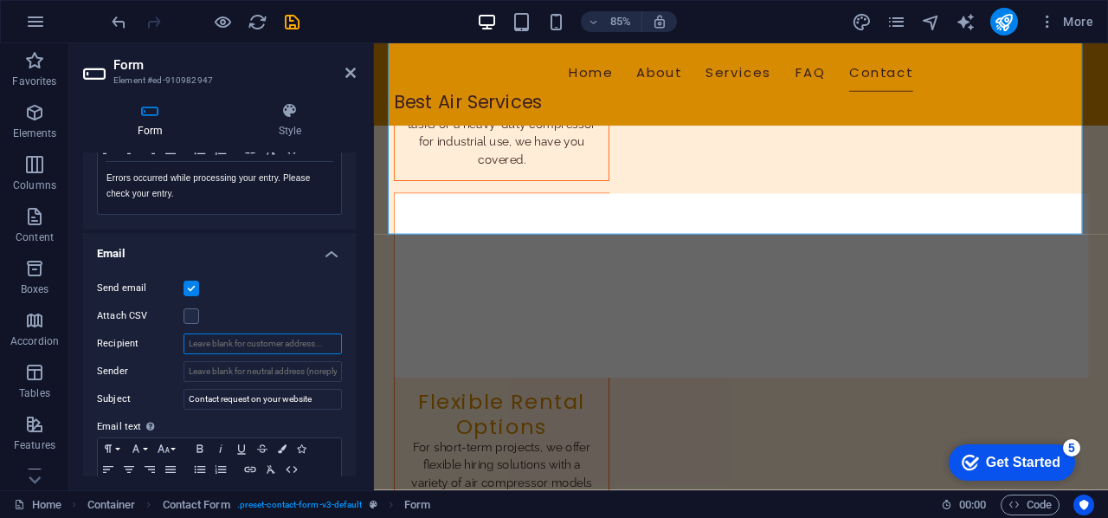
click at [261, 342] on input "Recipient" at bounding box center [263, 343] width 158 height 21
type input "[EMAIL_ADDRESS][DOMAIN_NAME]"
click at [315, 363] on input "Sender" at bounding box center [263, 371] width 158 height 21
drag, startPoint x: 351, startPoint y: 335, endPoint x: 351, endPoint y: 348, distance: 13.0
click at [351, 348] on div "Send email Attach CSV Recipient [EMAIL_ADDRESS][DOMAIN_NAME] Sender Subject Con…" at bounding box center [219, 412] width 273 height 296
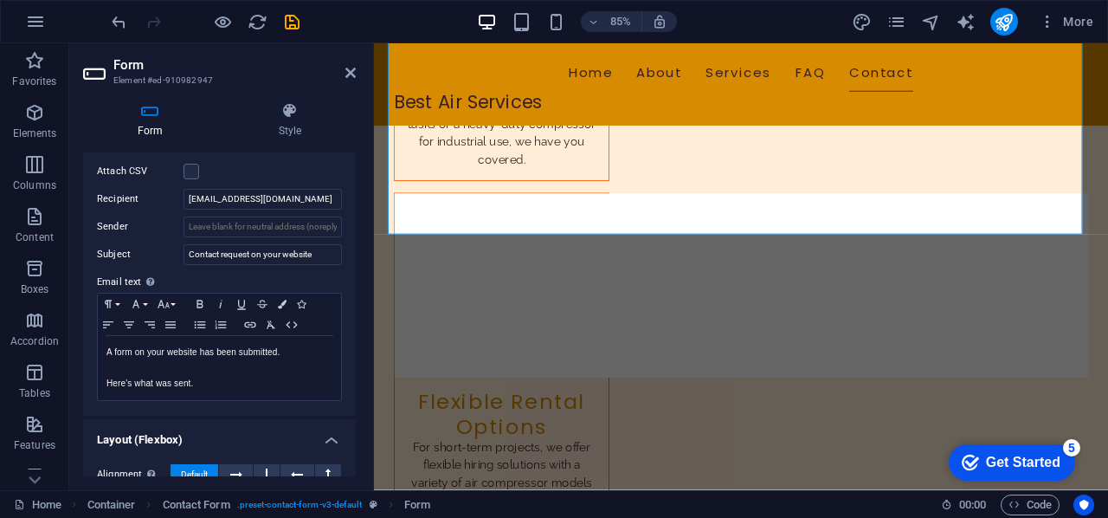
scroll to position [508, 0]
drag, startPoint x: 293, startPoint y: 197, endPoint x: 171, endPoint y: 201, distance: 122.1
click at [171, 201] on div "Recipient [EMAIL_ADDRESS][DOMAIN_NAME]" at bounding box center [219, 198] width 245 height 21
click at [228, 216] on input "Sender" at bounding box center [263, 226] width 158 height 21
paste input "[EMAIL_ADDRESS][DOMAIN_NAME]"
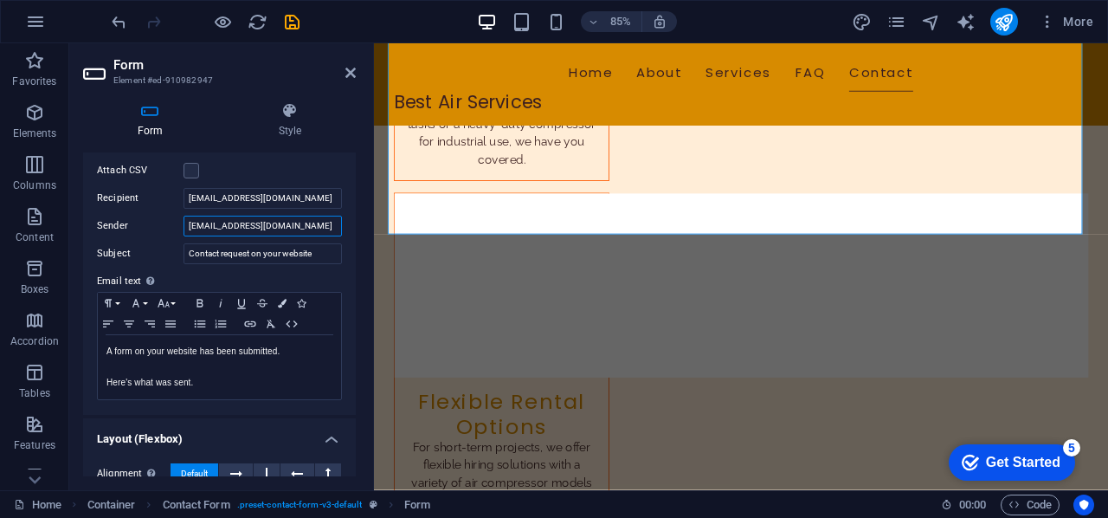
type input "[EMAIL_ADDRESS][DOMAIN_NAME]"
drag, startPoint x: 357, startPoint y: 341, endPoint x: 357, endPoint y: 390, distance: 48.5
click at [357, 390] on div "Form Style General Title Define a name for the form. General form Messages Succ…" at bounding box center [219, 289] width 300 height 402
click at [354, 395] on div "Form Style General Title Define a name for the form. General form Messages Succ…" at bounding box center [219, 289] width 300 height 402
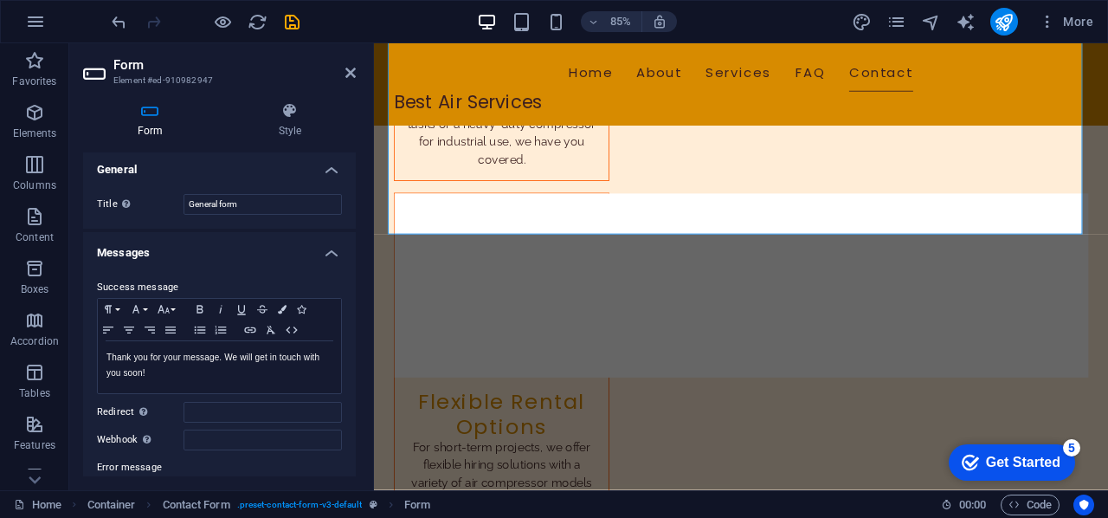
scroll to position [0, 0]
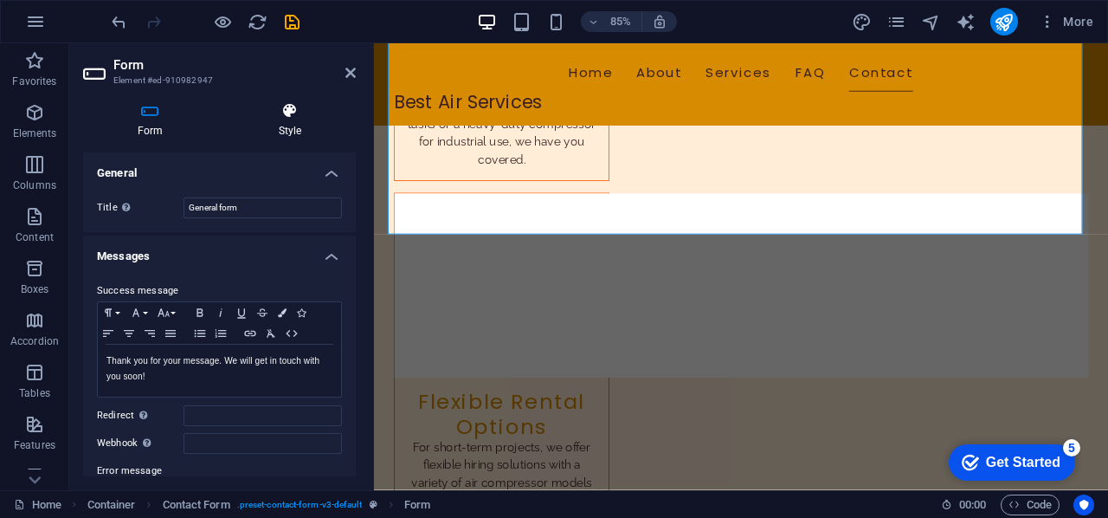
click at [300, 106] on icon at bounding box center [290, 110] width 132 height 17
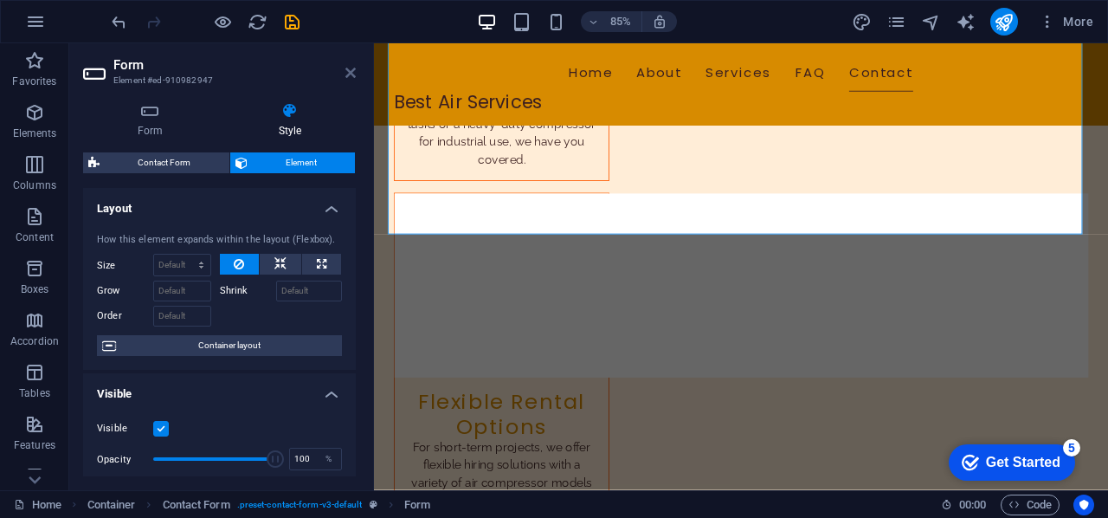
click at [349, 70] on icon at bounding box center [350, 73] width 10 height 14
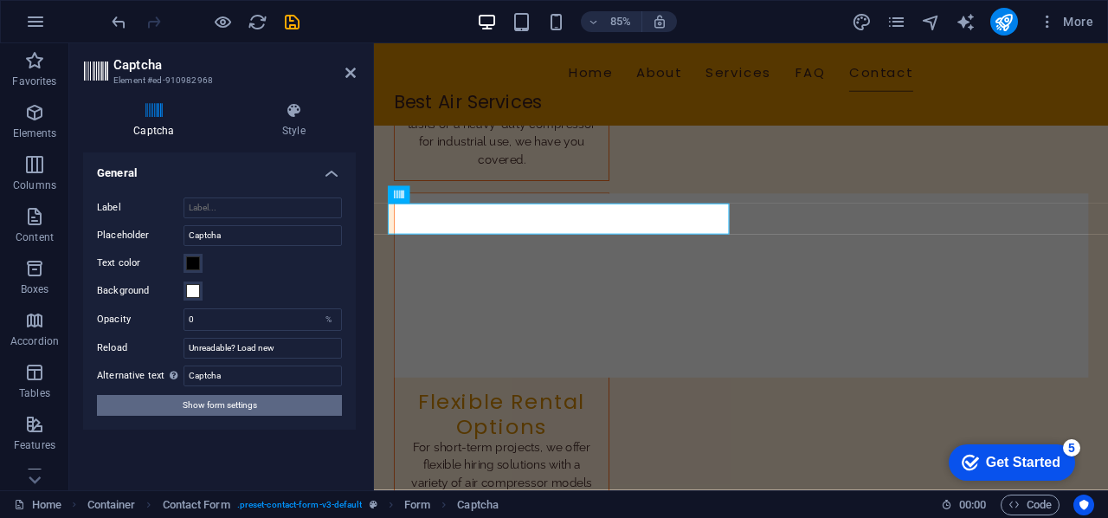
click at [233, 401] on span "Show form settings" at bounding box center [220, 405] width 74 height 21
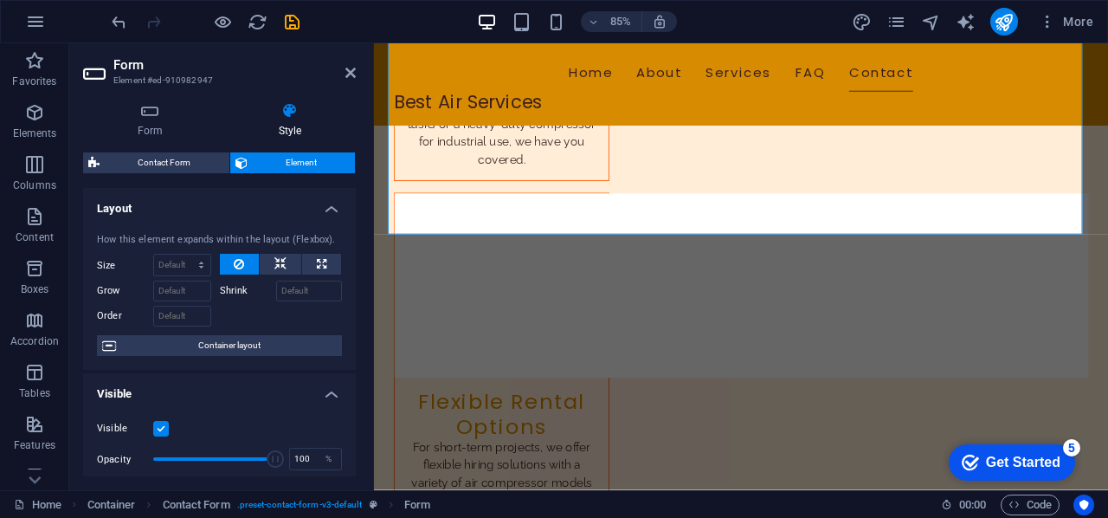
drag, startPoint x: 350, startPoint y: 234, endPoint x: 354, endPoint y: 259, distance: 25.5
click at [354, 259] on div "Layout How this element expands within the layout (Flexbox). Size Default auto …" at bounding box center [219, 332] width 273 height 288
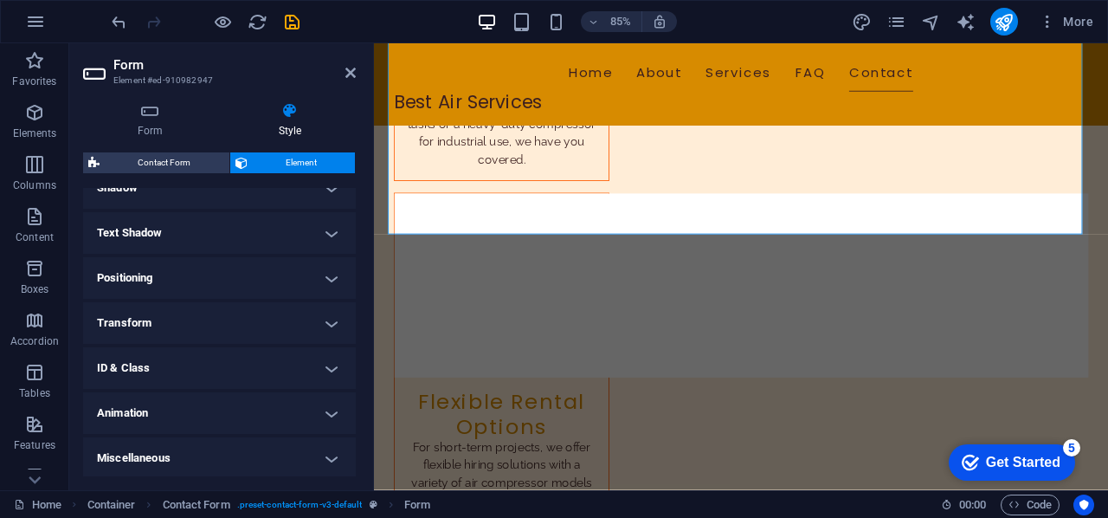
scroll to position [442, 0]
click at [330, 456] on h4 "Miscellaneous" at bounding box center [219, 456] width 273 height 42
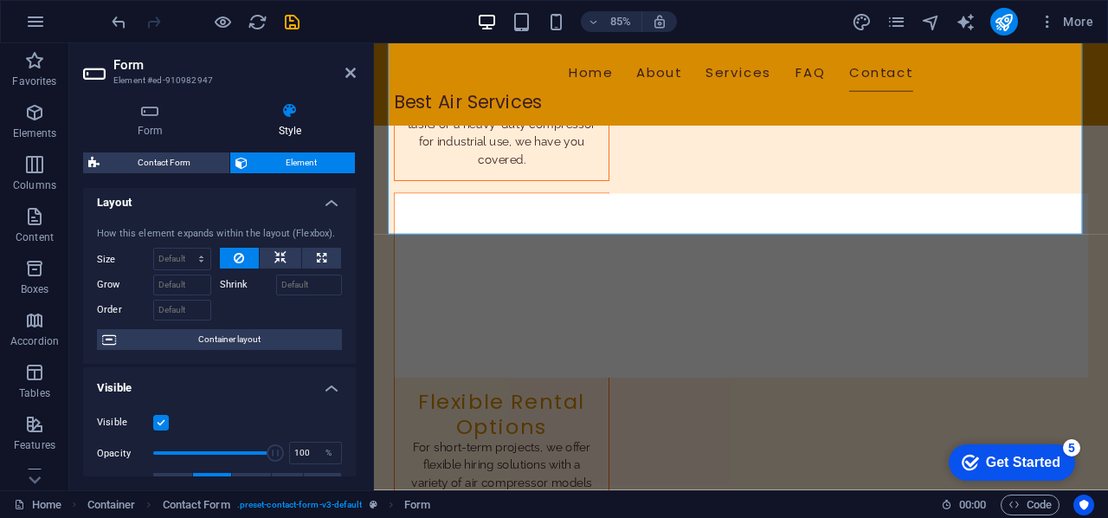
scroll to position [0, 0]
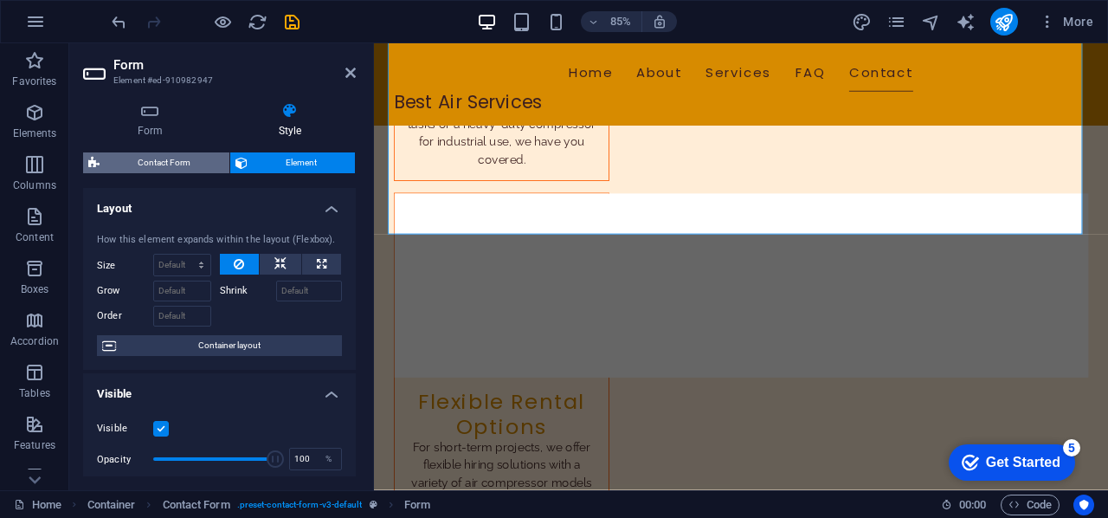
click at [158, 160] on span "Contact Form" at bounding box center [164, 162] width 119 height 21
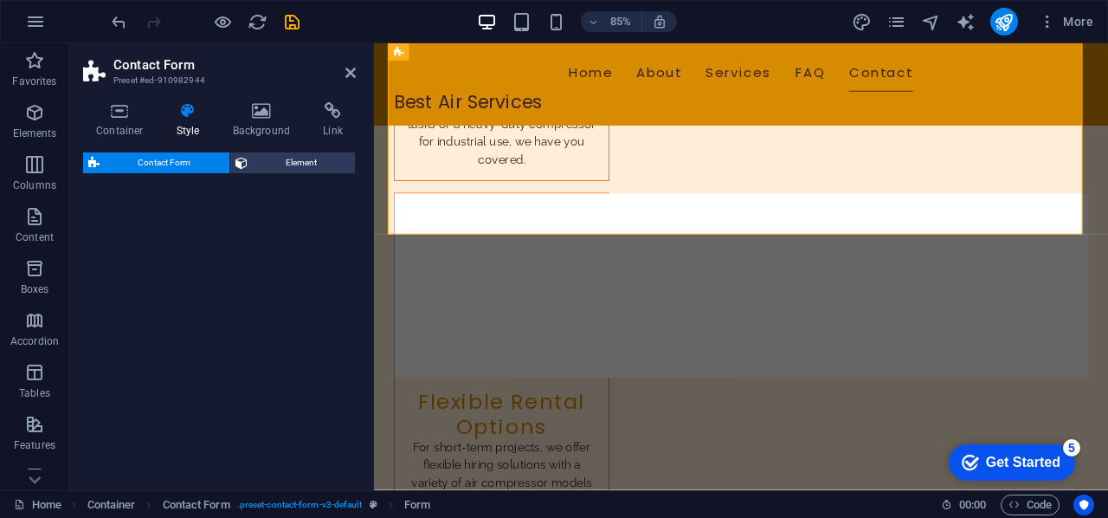
select select "rem"
select select "preset-contact-form-v3-default"
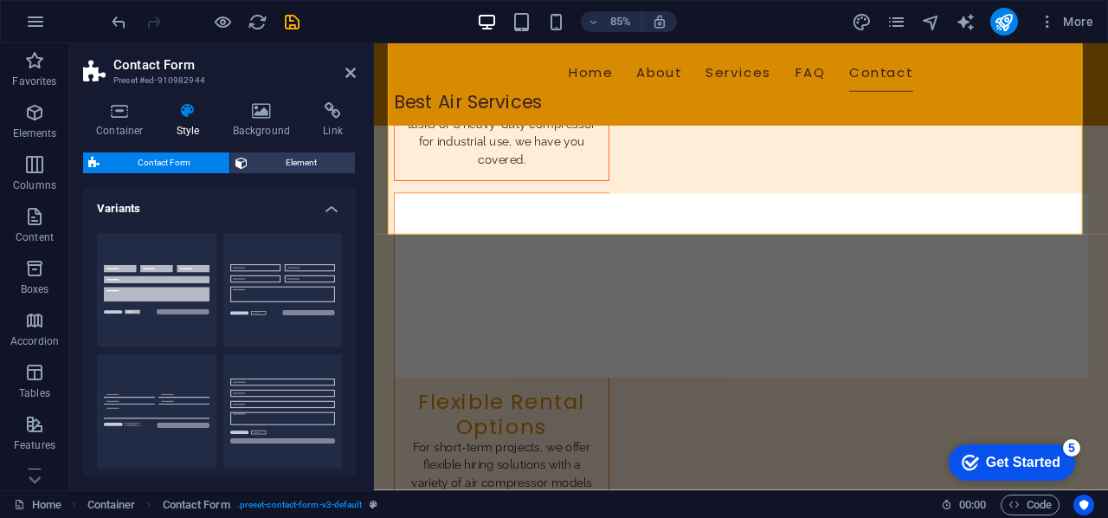
drag, startPoint x: 351, startPoint y: 222, endPoint x: 353, endPoint y: 321, distance: 99.6
click at [353, 321] on div "Variants Background Default Plain Row Layout Columns 1 2 3 4 5 6 Fill space Gap…" at bounding box center [219, 332] width 273 height 288
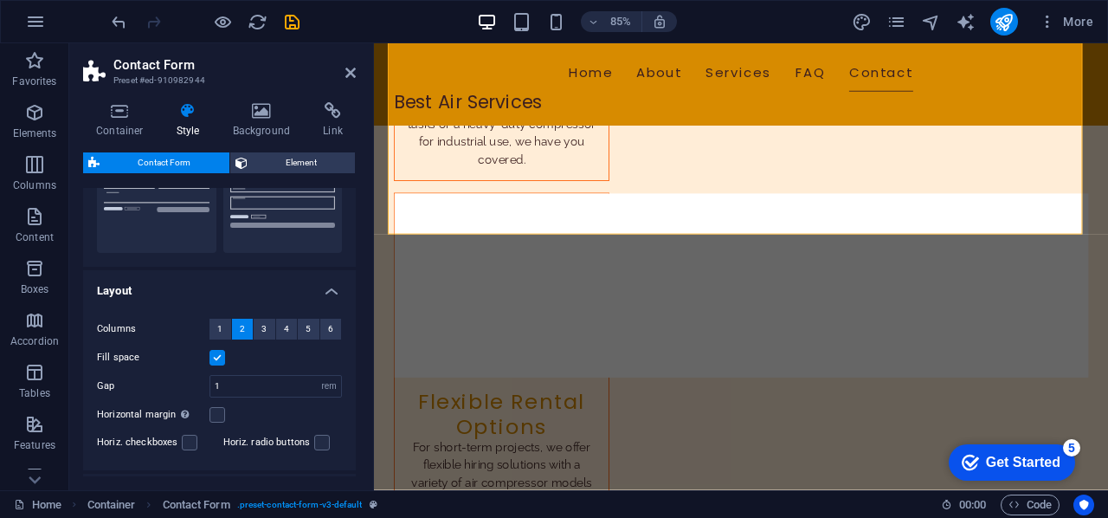
scroll to position [367, 0]
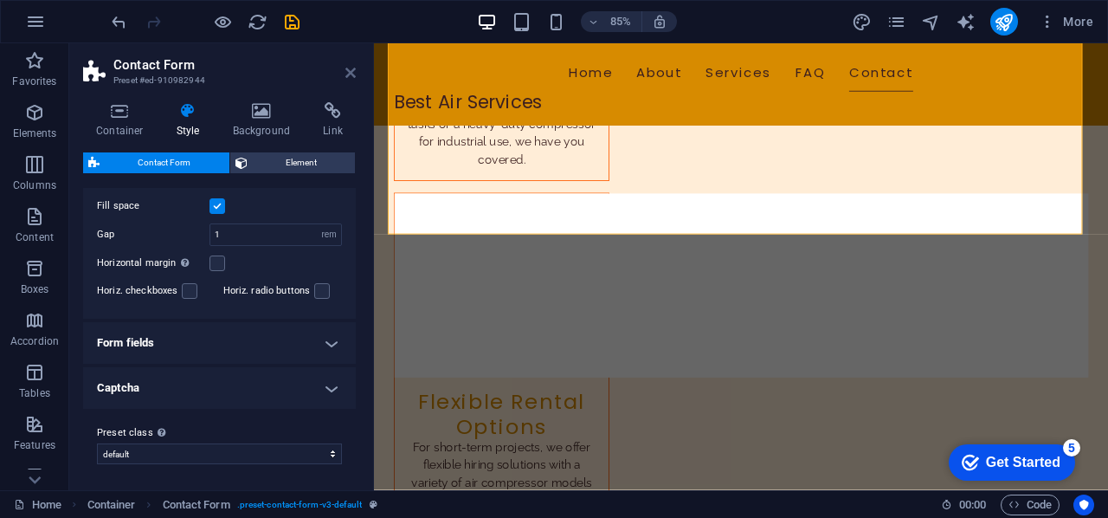
click at [351, 70] on icon at bounding box center [350, 73] width 10 height 14
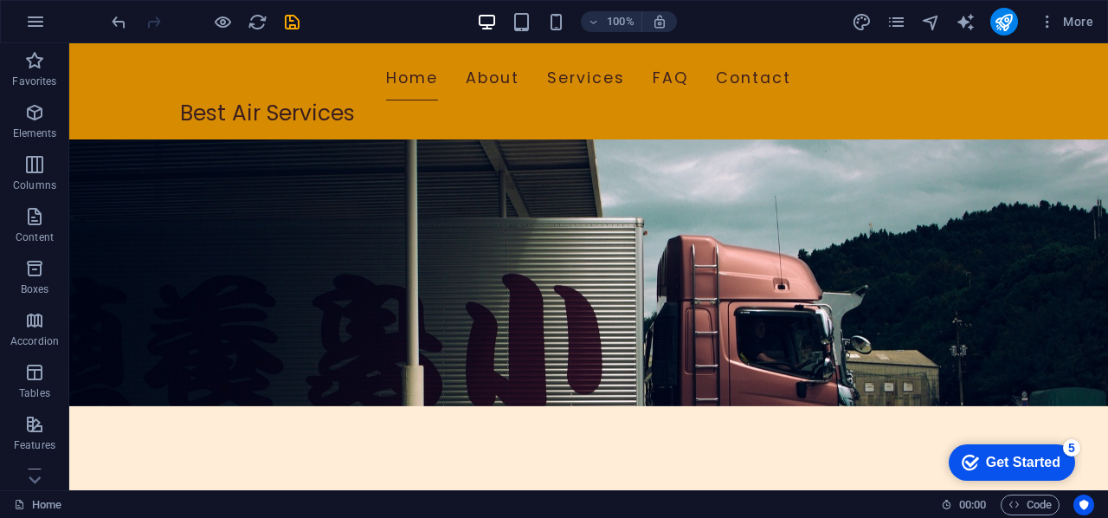
scroll to position [0, 0]
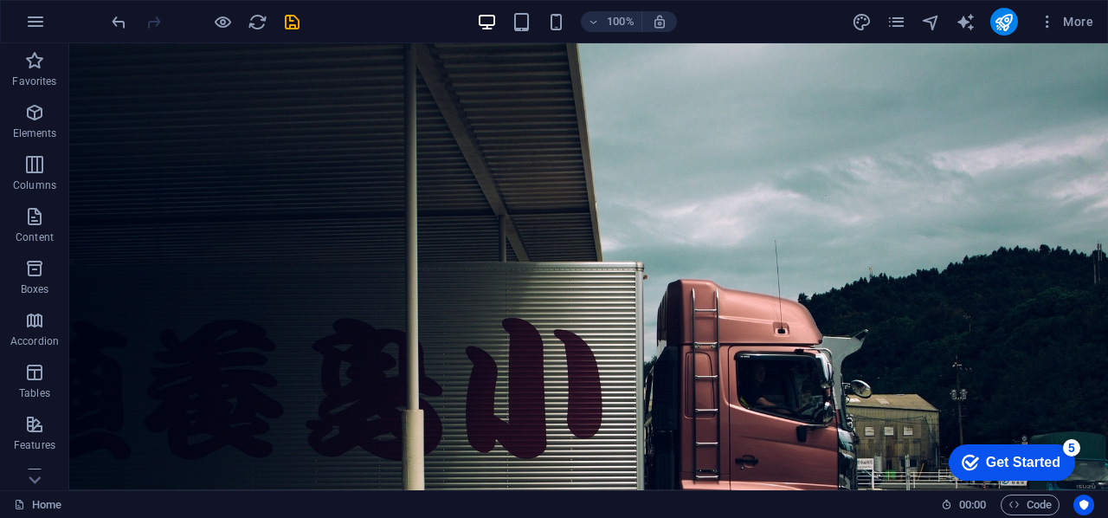
drag, startPoint x: 1103, startPoint y: 430, endPoint x: 1176, endPoint y: 69, distance: 368.4
